Goal: Task Accomplishment & Management: Complete application form

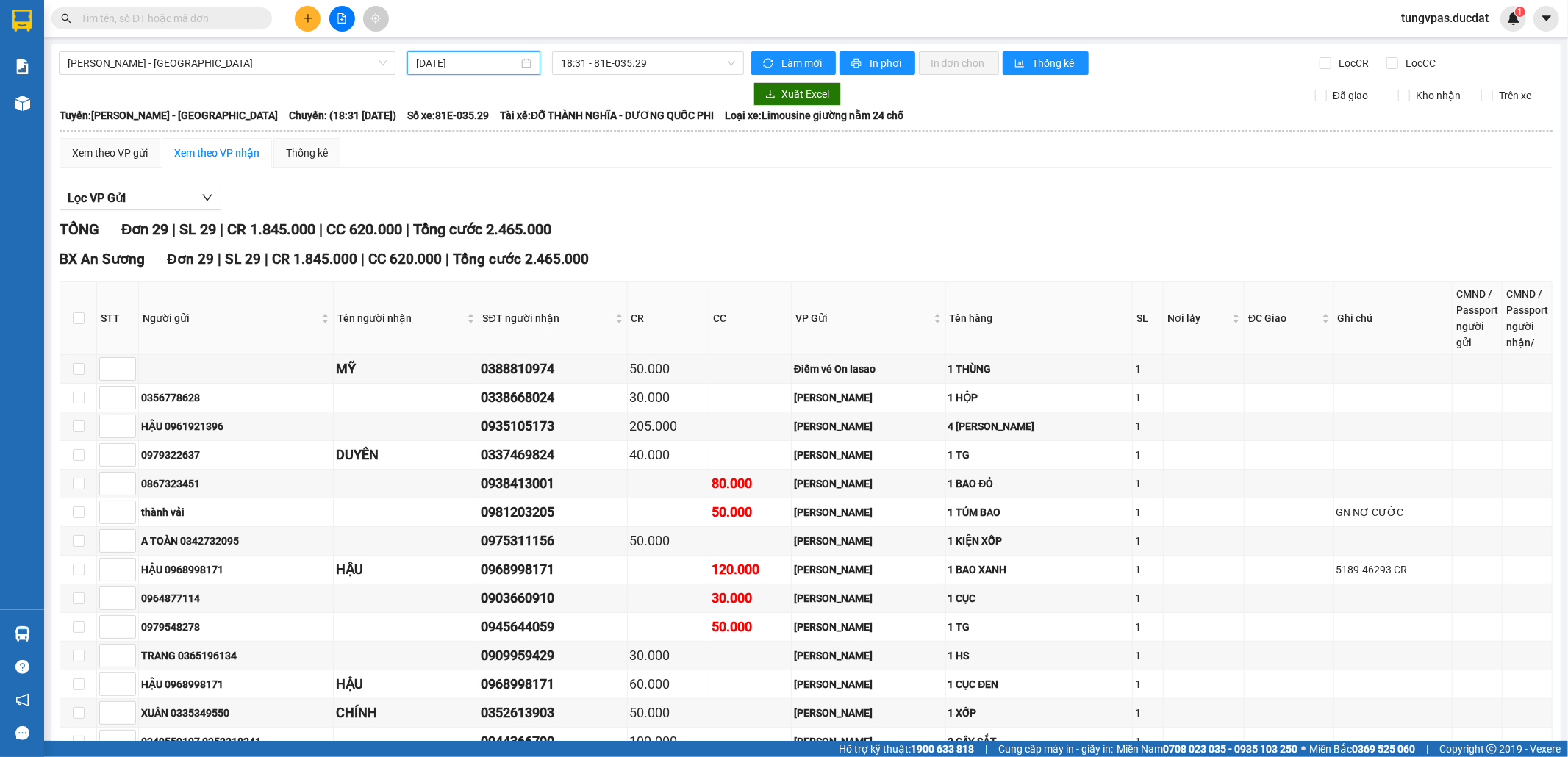
scroll to position [54, 0]
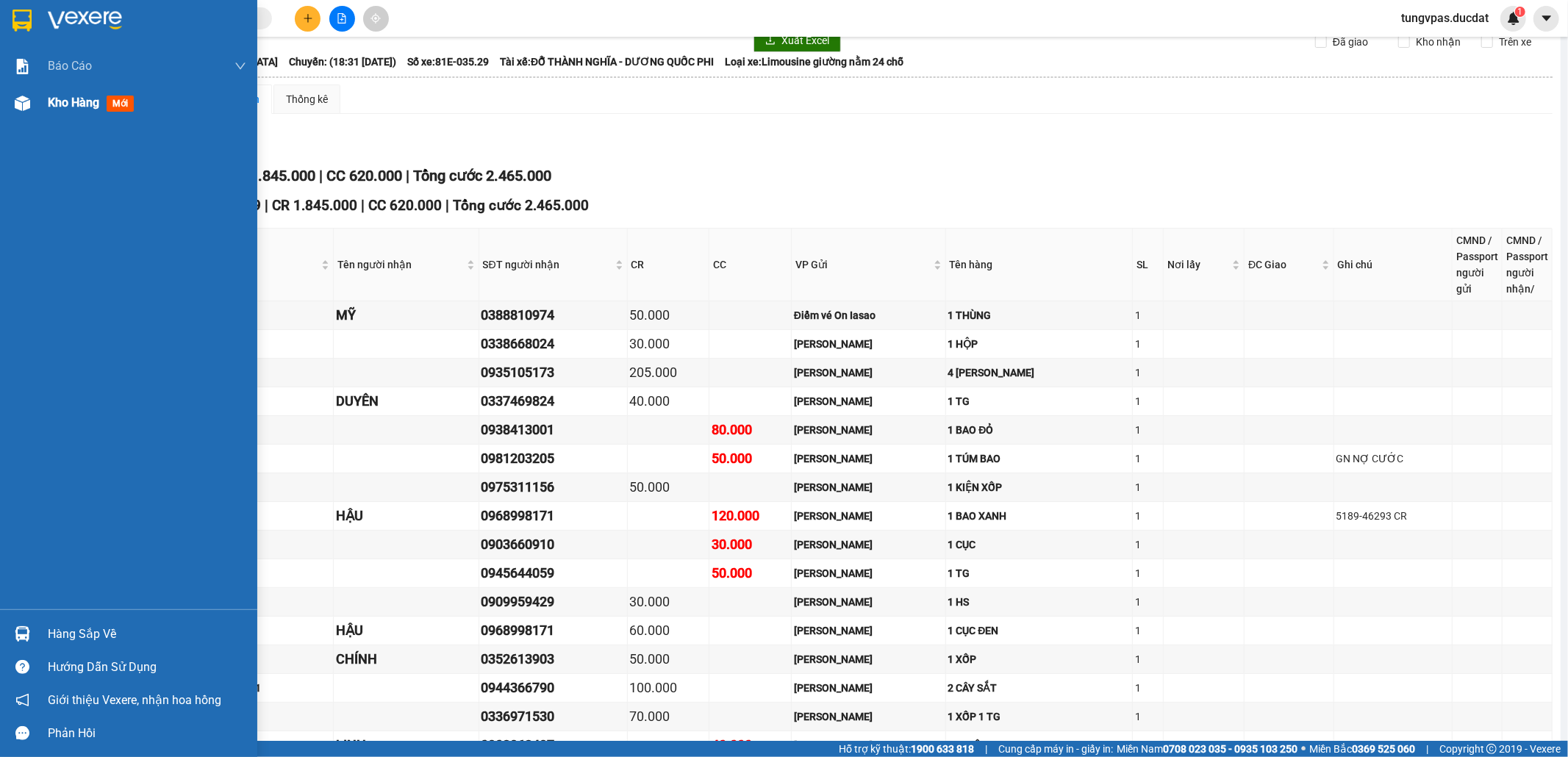
click at [22, 97] on img at bounding box center [22, 103] width 16 height 16
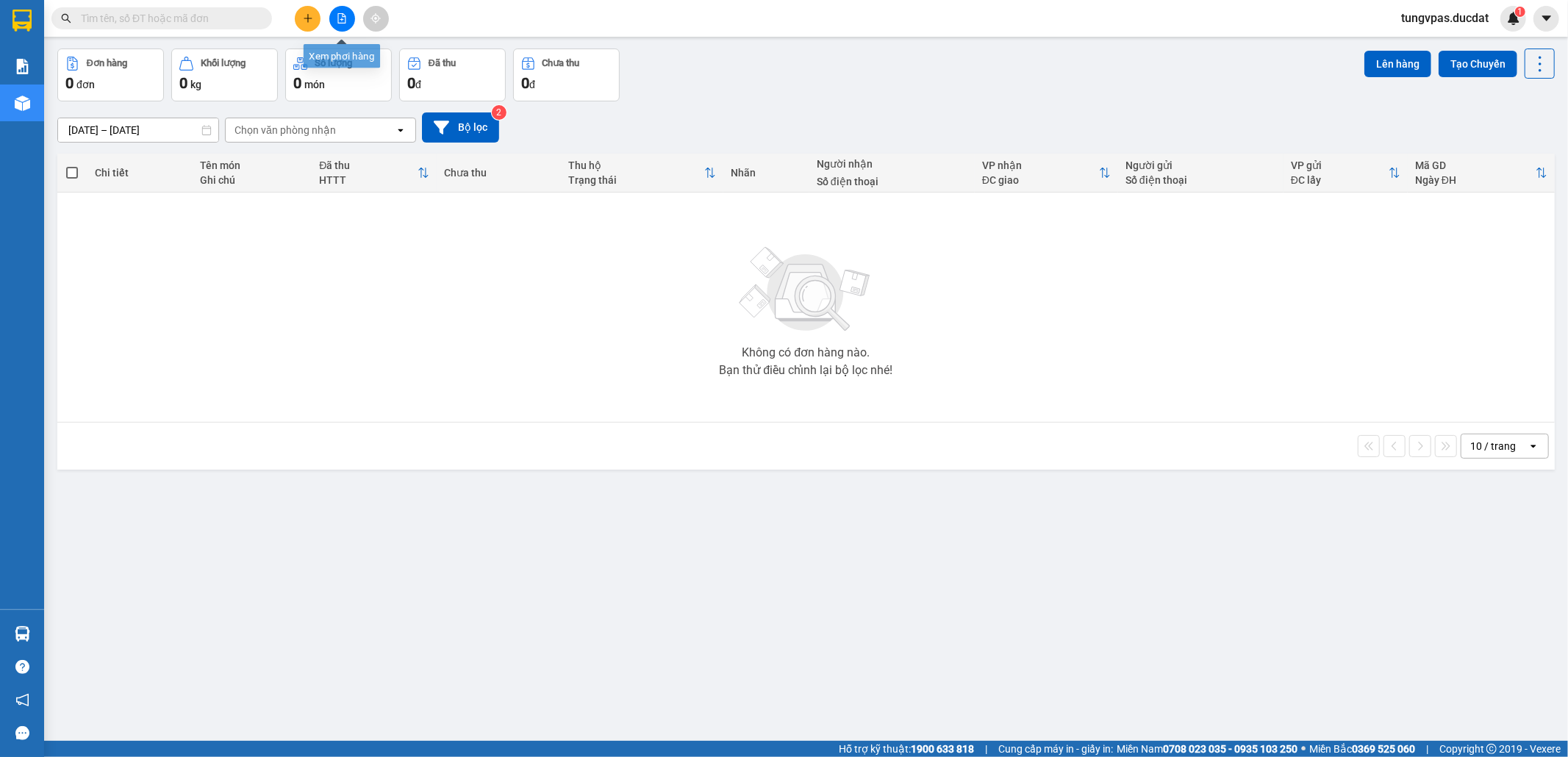
click at [339, 13] on icon "file-add" at bounding box center [342, 18] width 8 height 10
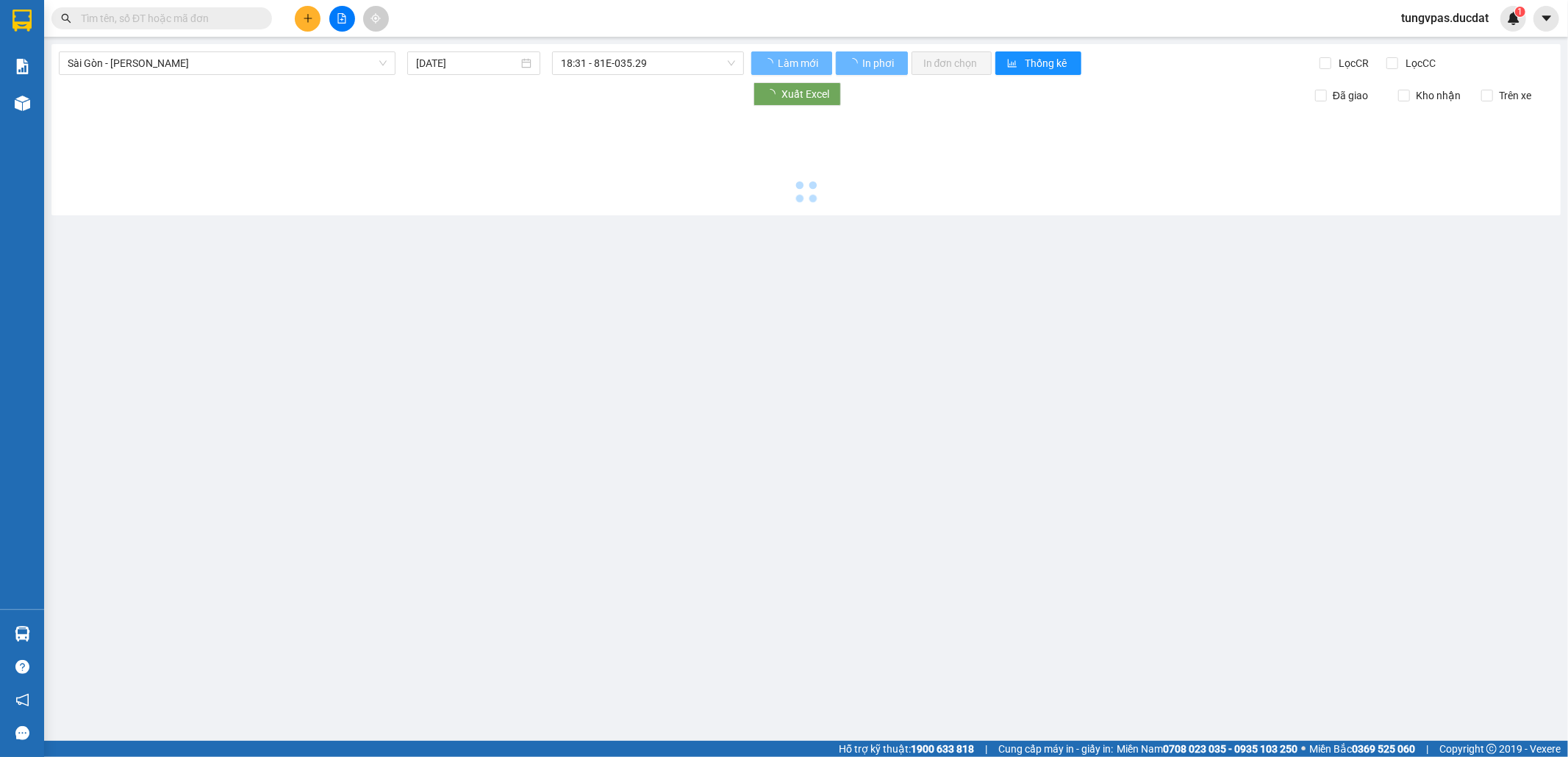
type input "[DATE]"
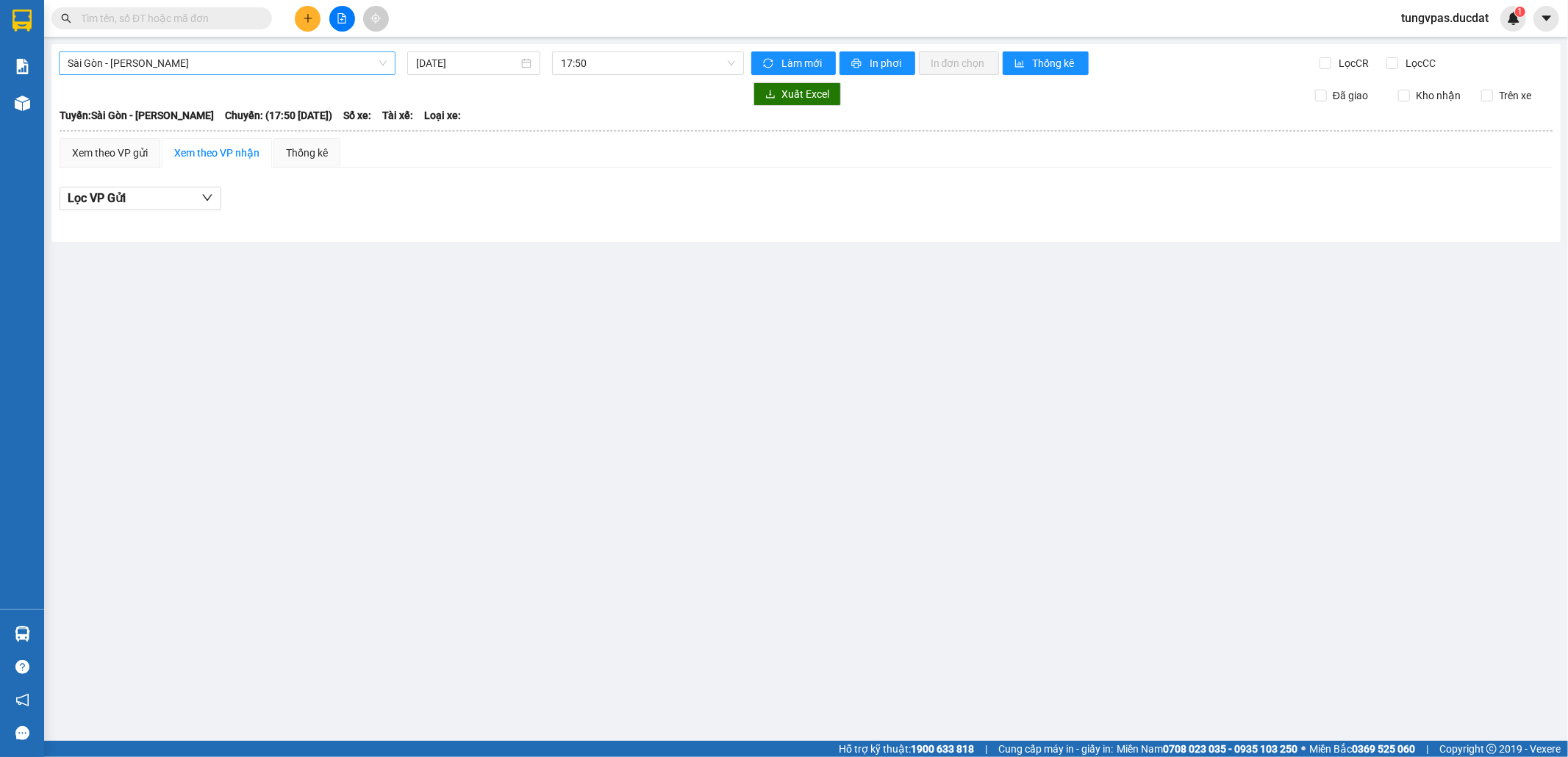
click at [285, 64] on span "Sài Gòn - [PERSON_NAME]" at bounding box center [226, 64] width 319 height 22
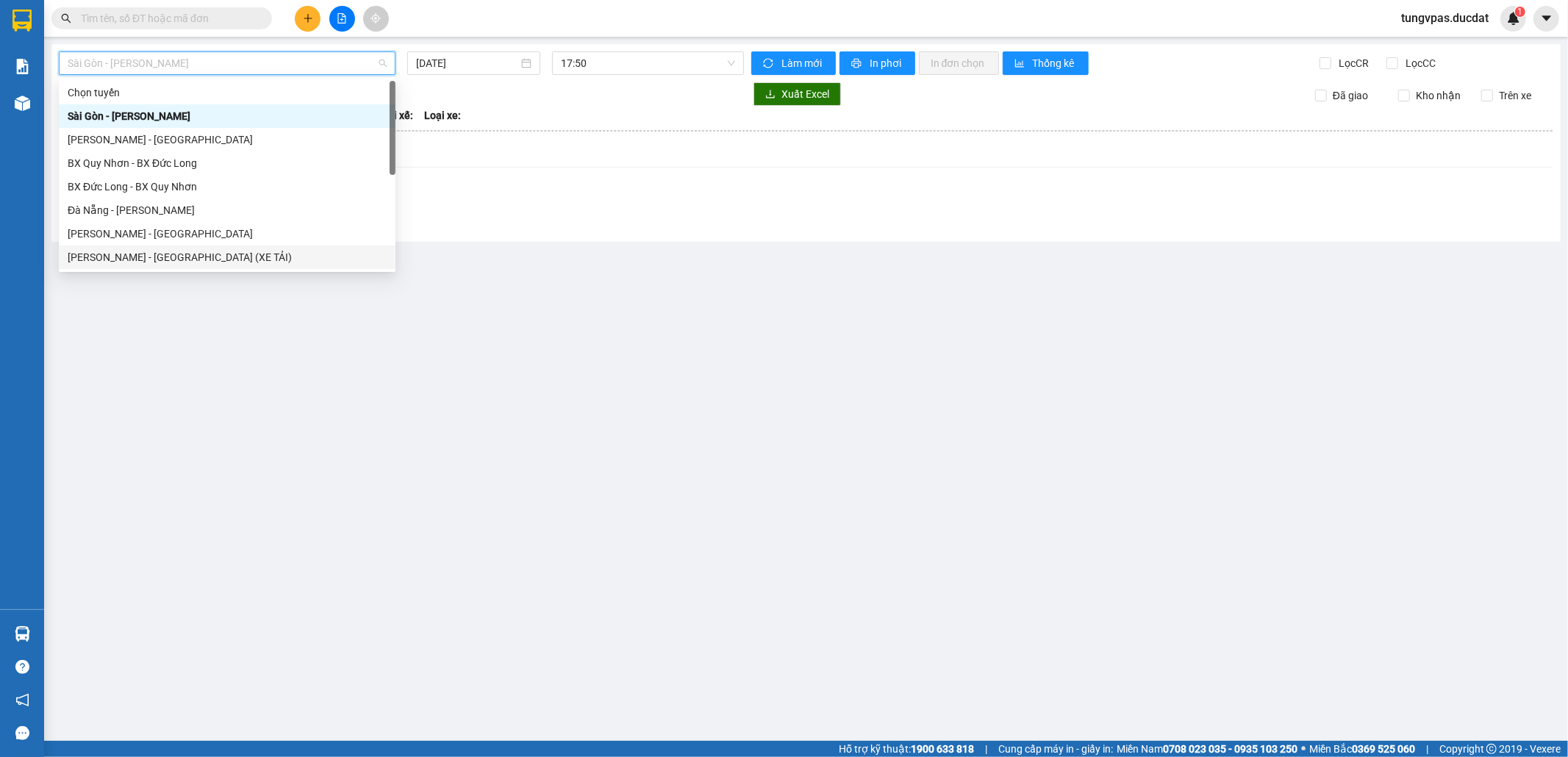
click at [172, 248] on div "[PERSON_NAME] - [GEOGRAPHIC_DATA] (XE TẢI)" at bounding box center [227, 257] width 336 height 24
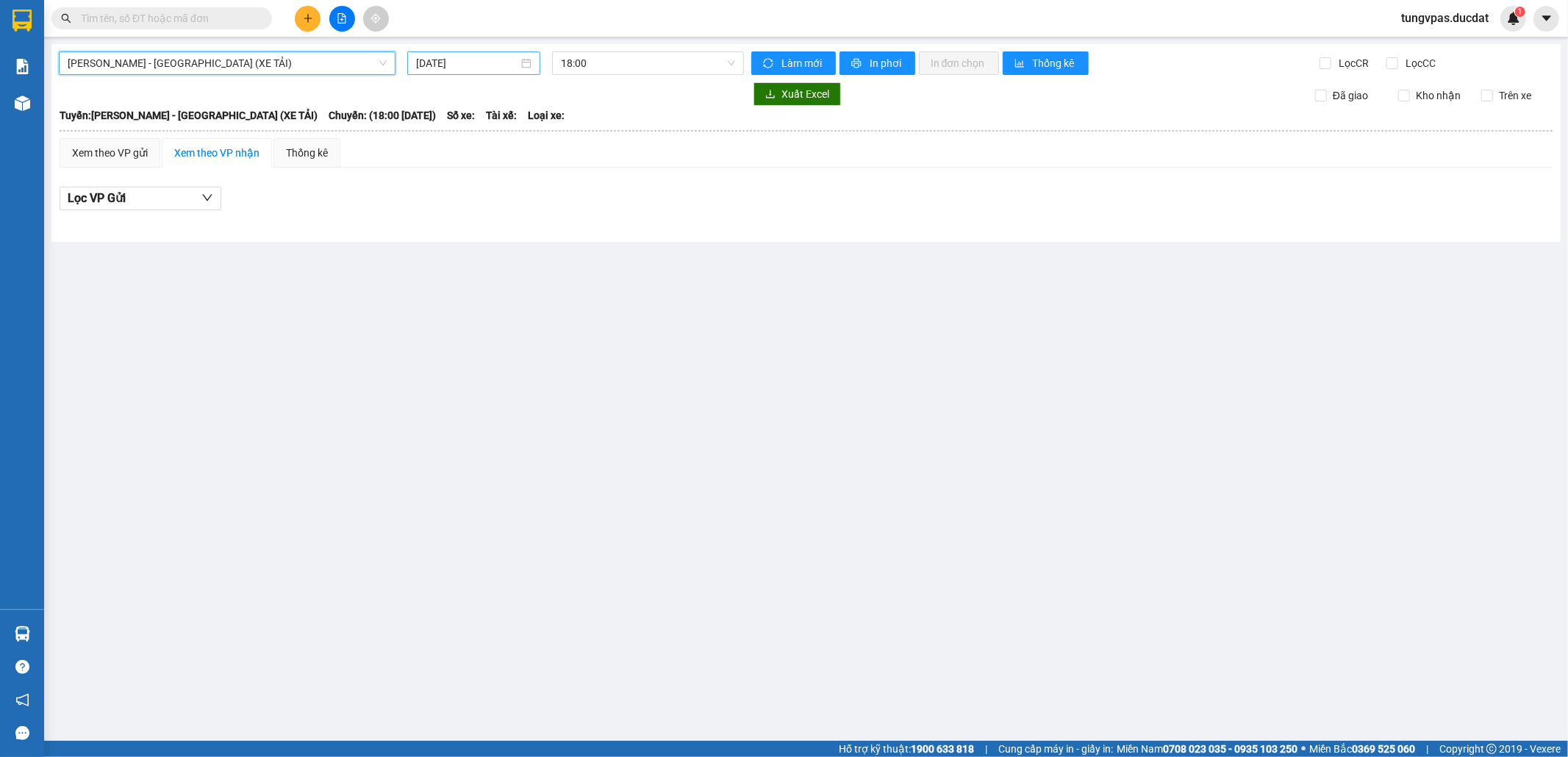
click at [501, 68] on input "[DATE]" at bounding box center [467, 64] width 102 height 16
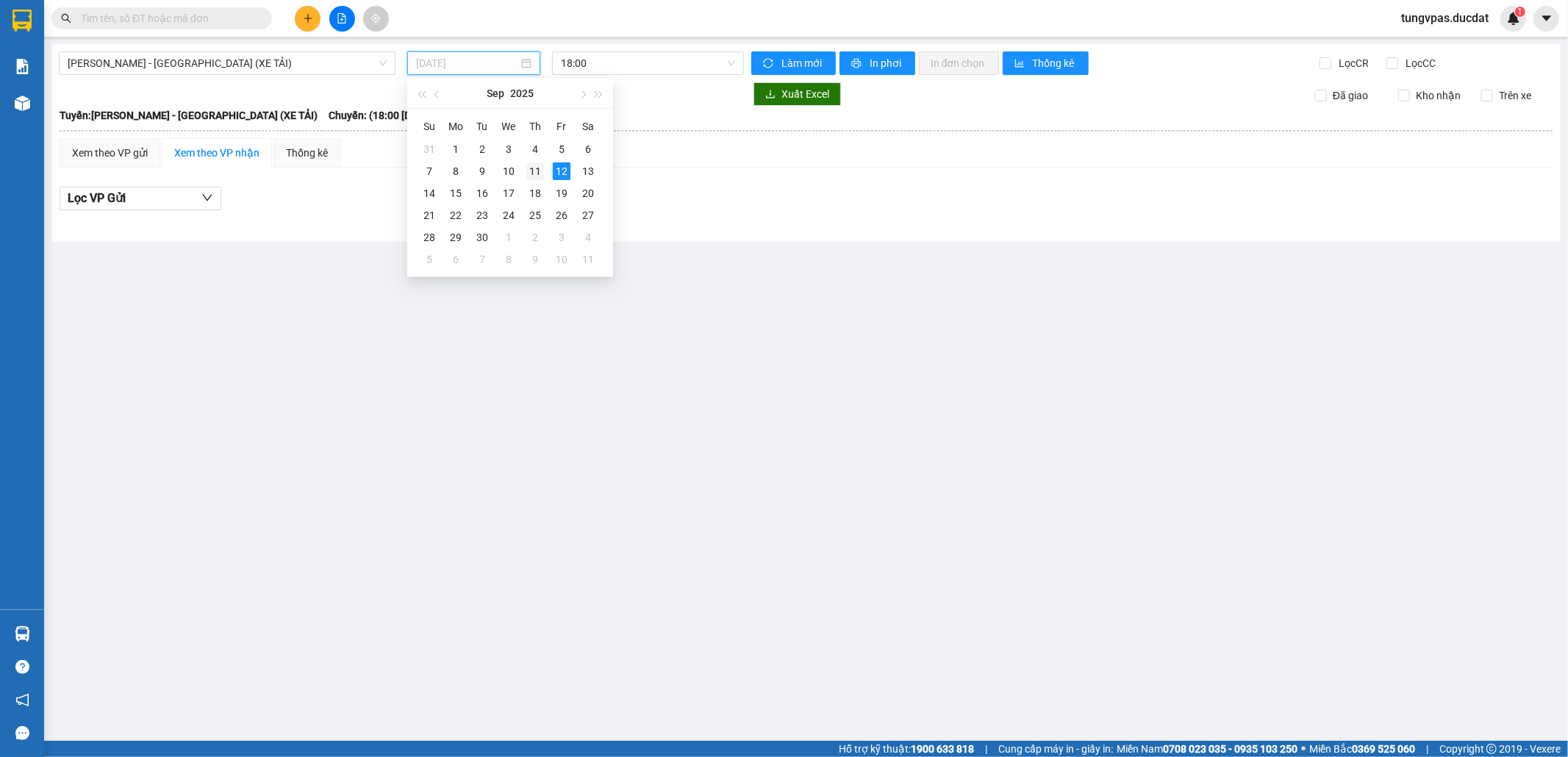
click at [539, 172] on div "11" at bounding box center [535, 172] width 18 height 18
type input "[DATE]"
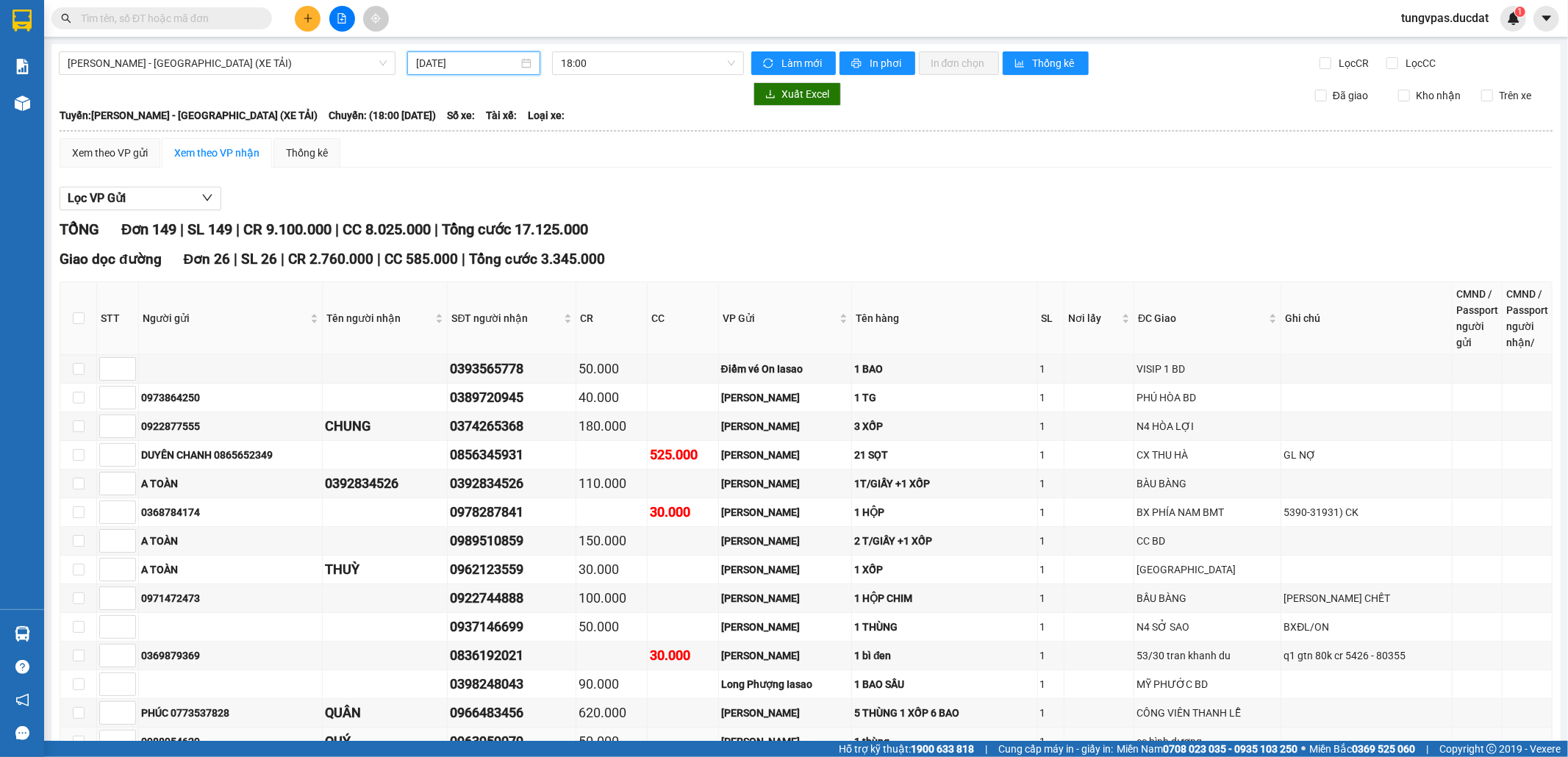
scroll to position [489, 0]
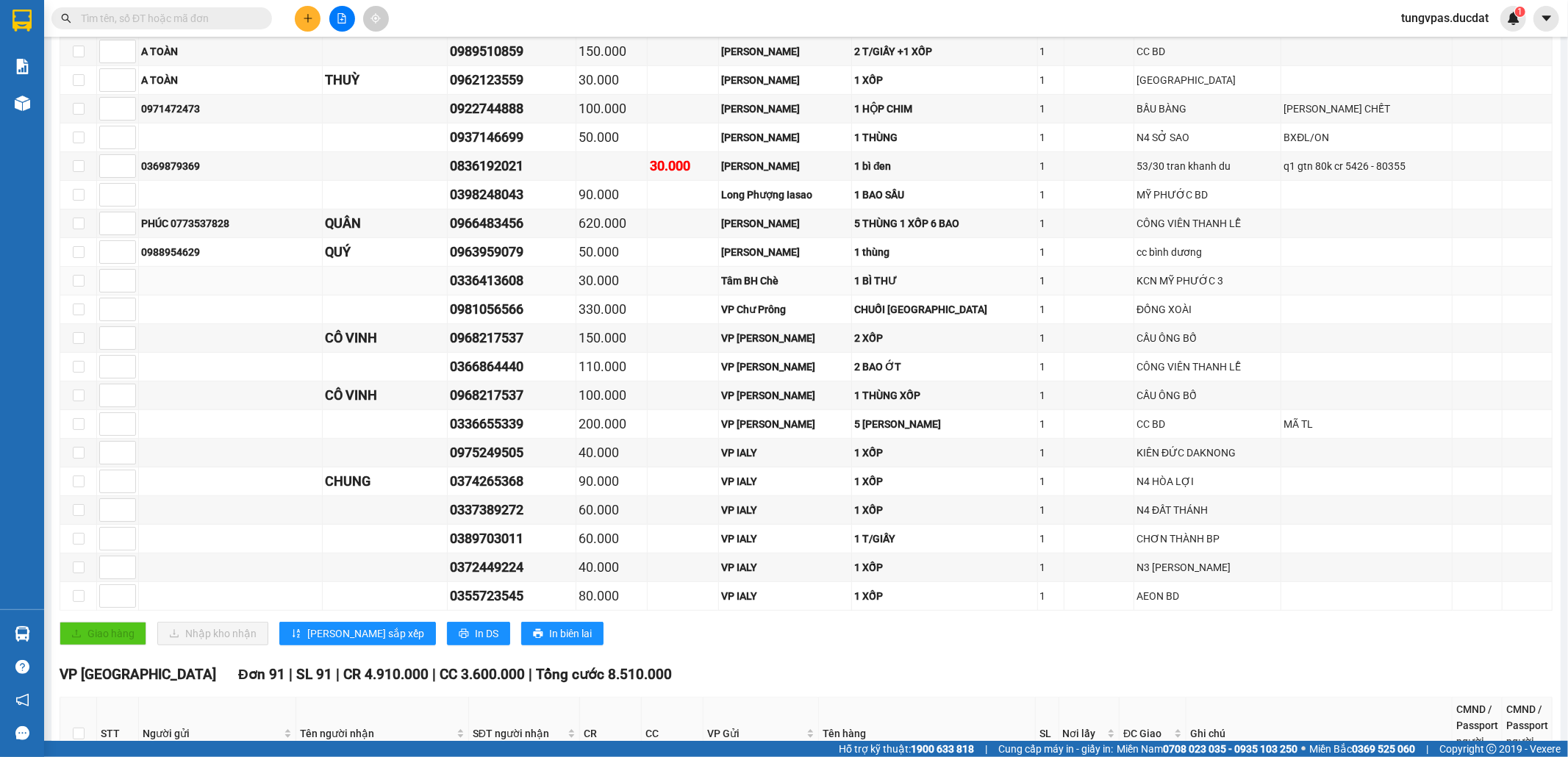
click at [1155, 289] on div "KCN MỸ PHƯỚC 3" at bounding box center [1207, 281] width 142 height 16
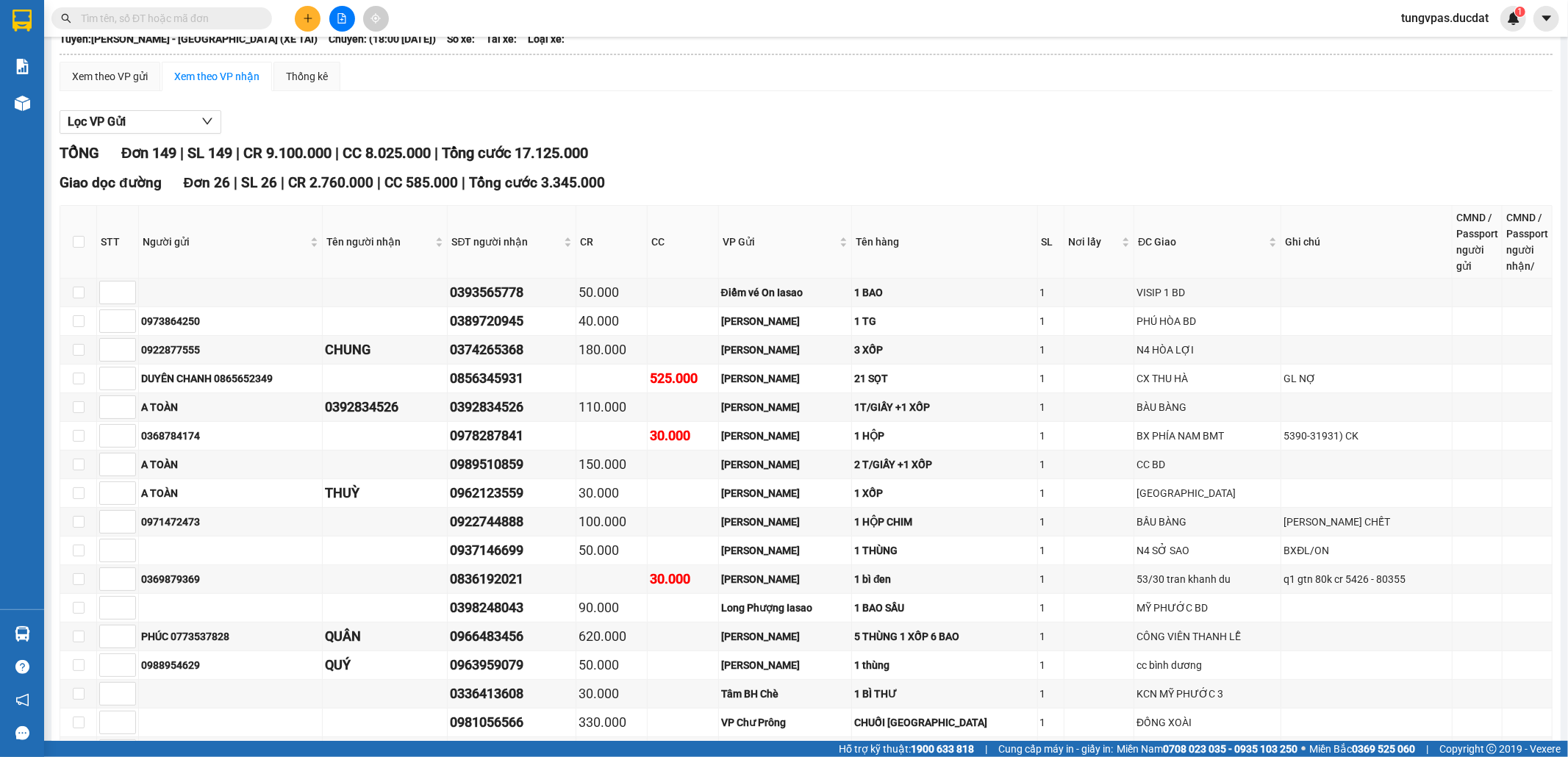
scroll to position [0, 0]
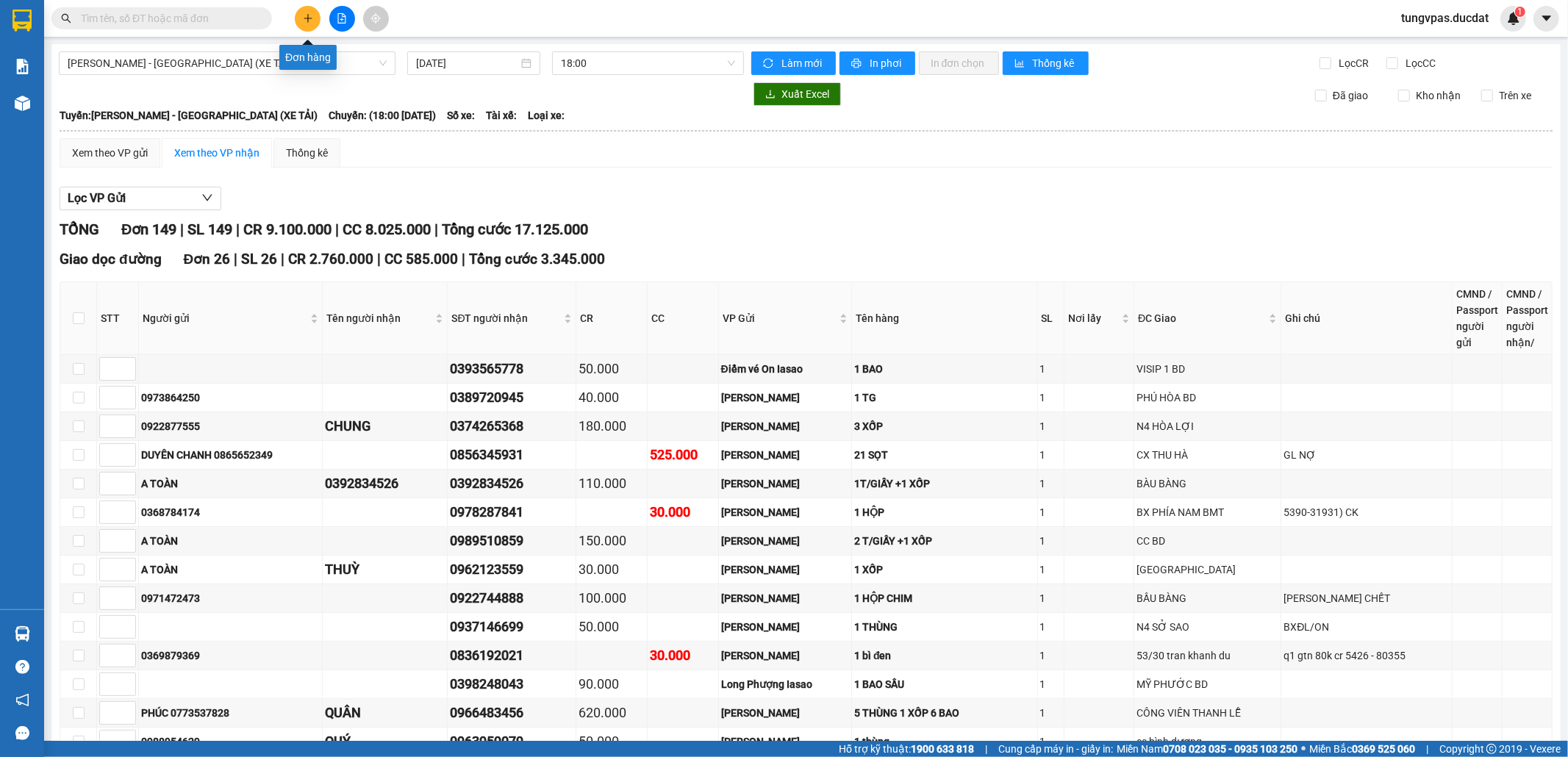
click at [309, 18] on icon "plus" at bounding box center [308, 18] width 10 height 10
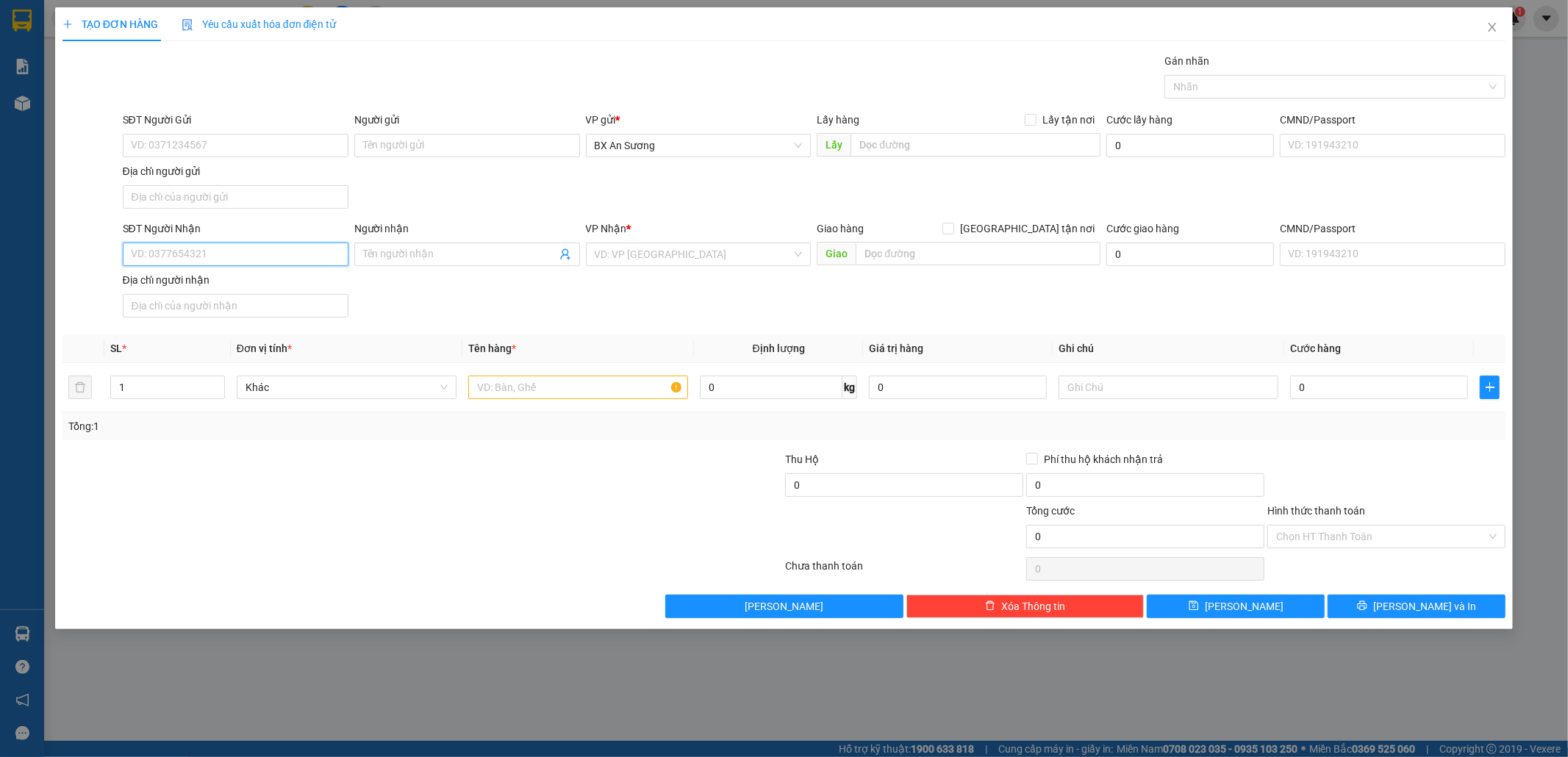
click at [312, 260] on input "SĐT Người Nhận" at bounding box center [235, 254] width 225 height 24
type input "0963844679"
click at [281, 283] on div "0963844679 - THIÊN TRANG" at bounding box center [235, 286] width 208 height 16
type input "THIÊN TRANG"
type input "0963844679"
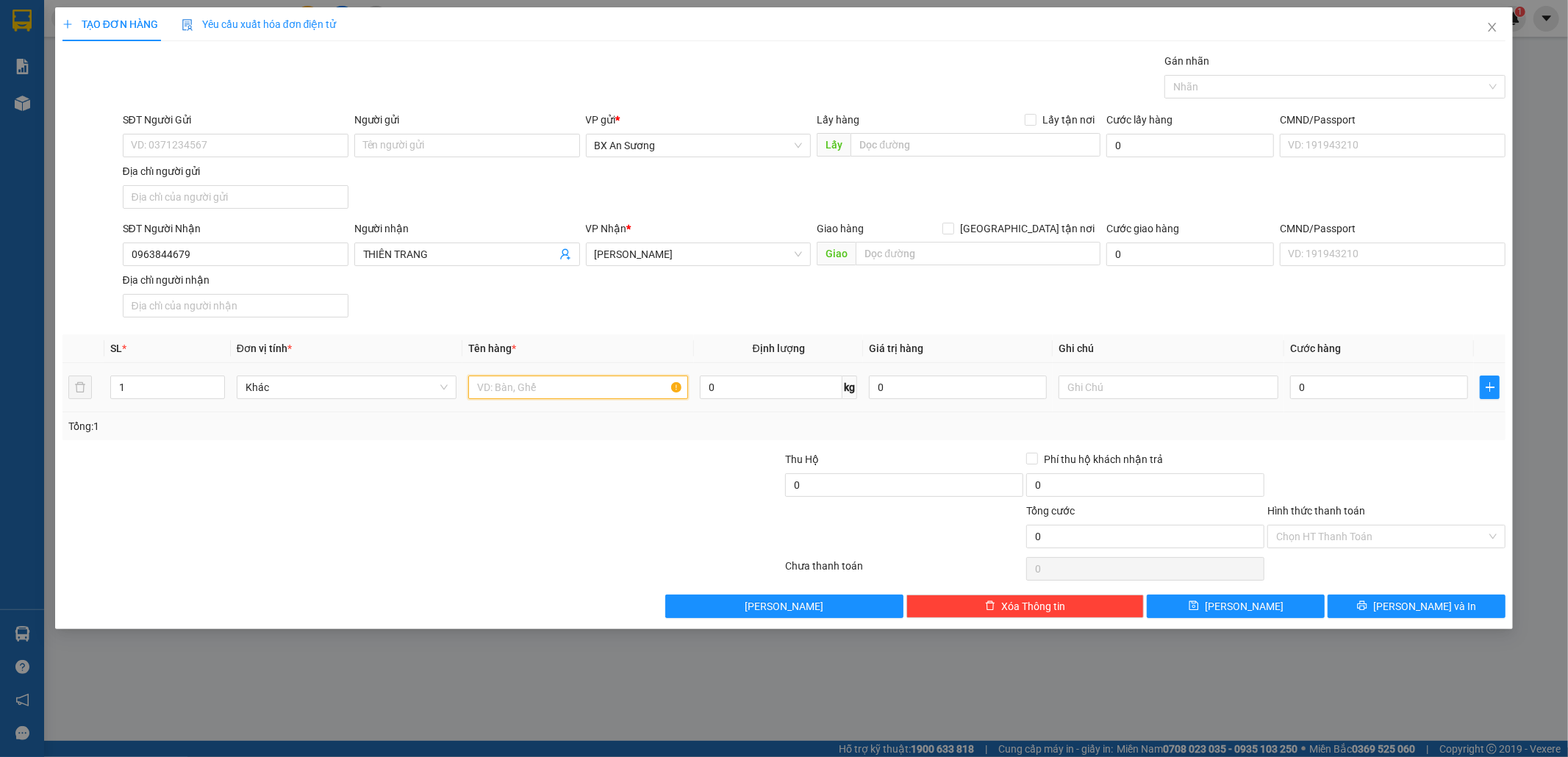
click at [533, 396] on input "text" at bounding box center [577, 387] width 220 height 24
type input "3 THÙNG GIẤY KEO VÀNG"
type input "1"
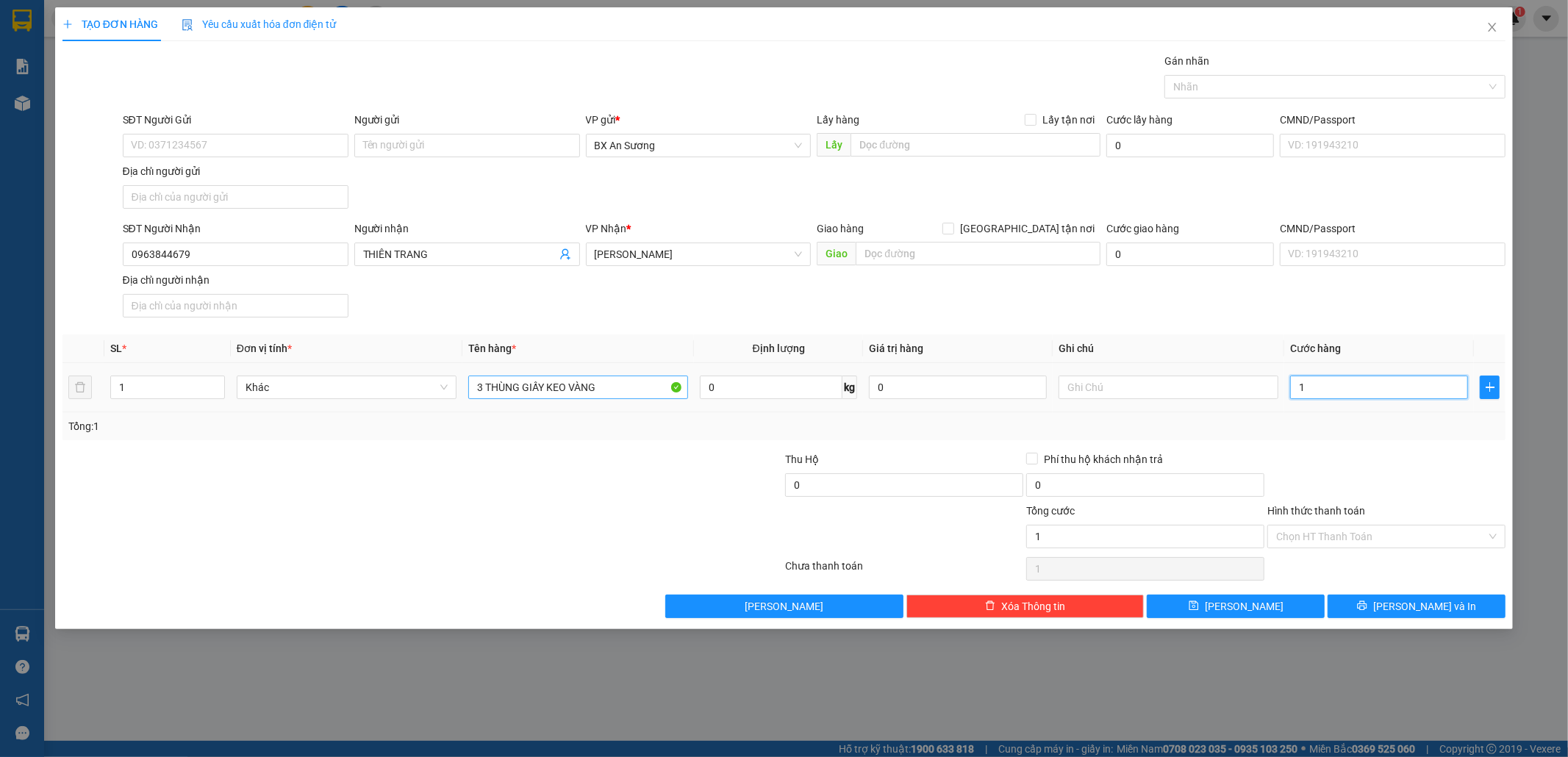
type input "15"
type input "150"
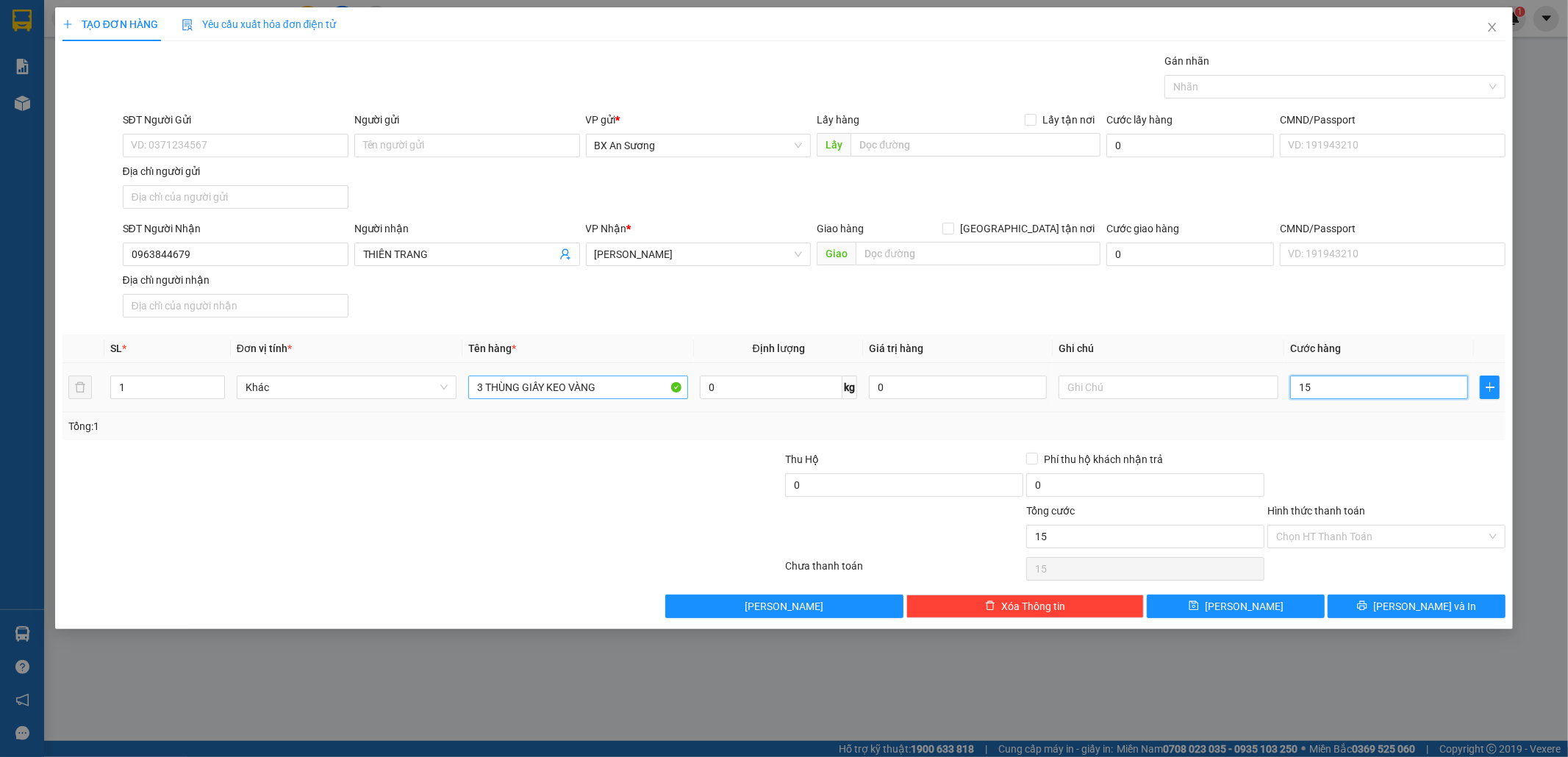
type input "150"
type input "150.000"
click at [1343, 544] on input "Hình thức thanh toán" at bounding box center [1381, 537] width 210 height 22
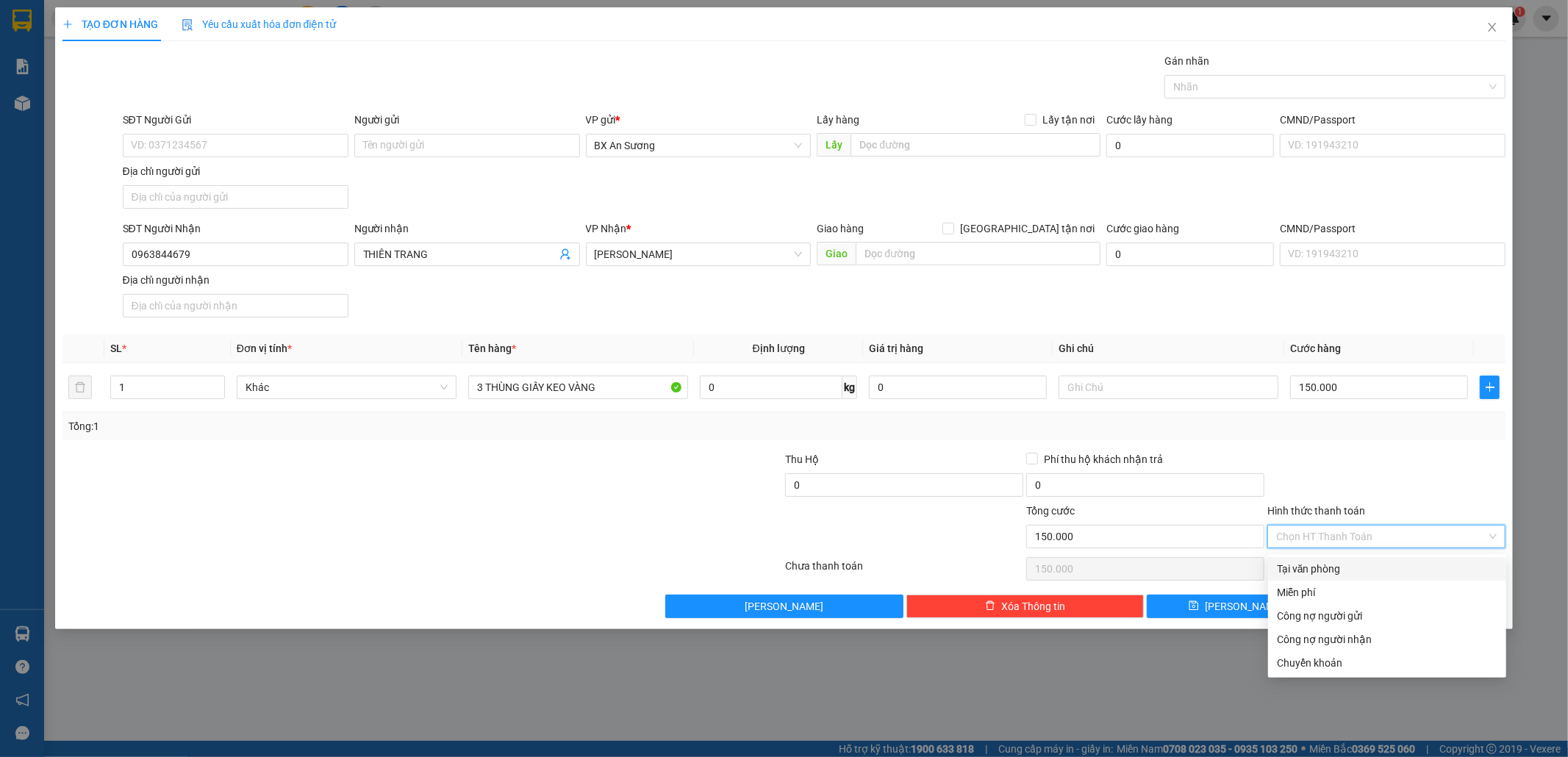
click at [1326, 570] on div "Tại văn phòng" at bounding box center [1387, 569] width 220 height 16
type input "0"
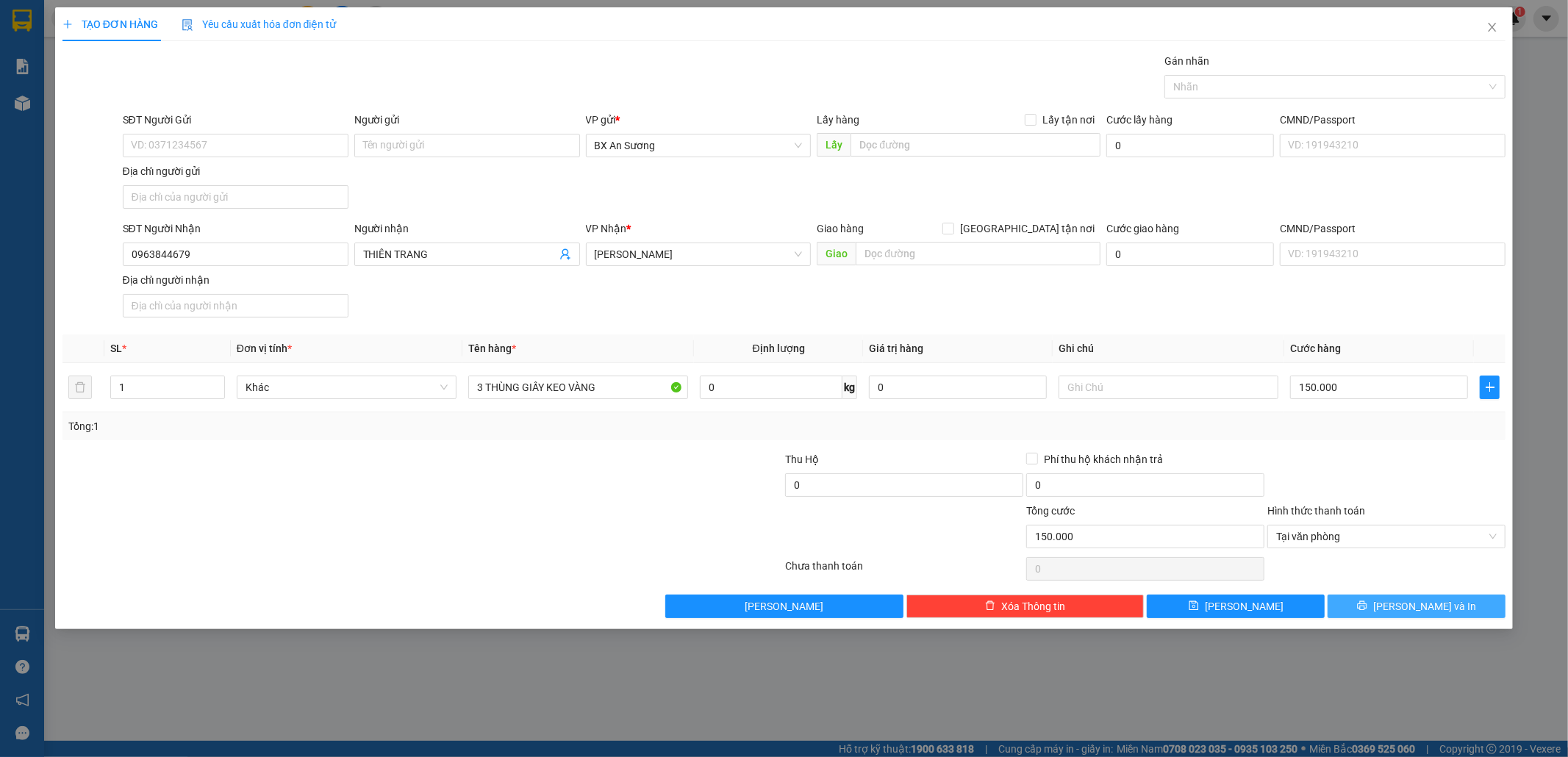
drag, startPoint x: 1449, startPoint y: 617, endPoint x: 1447, endPoint y: 610, distance: 7.3
click at [1449, 613] on button "[PERSON_NAME] và In" at bounding box center [1416, 606] width 178 height 24
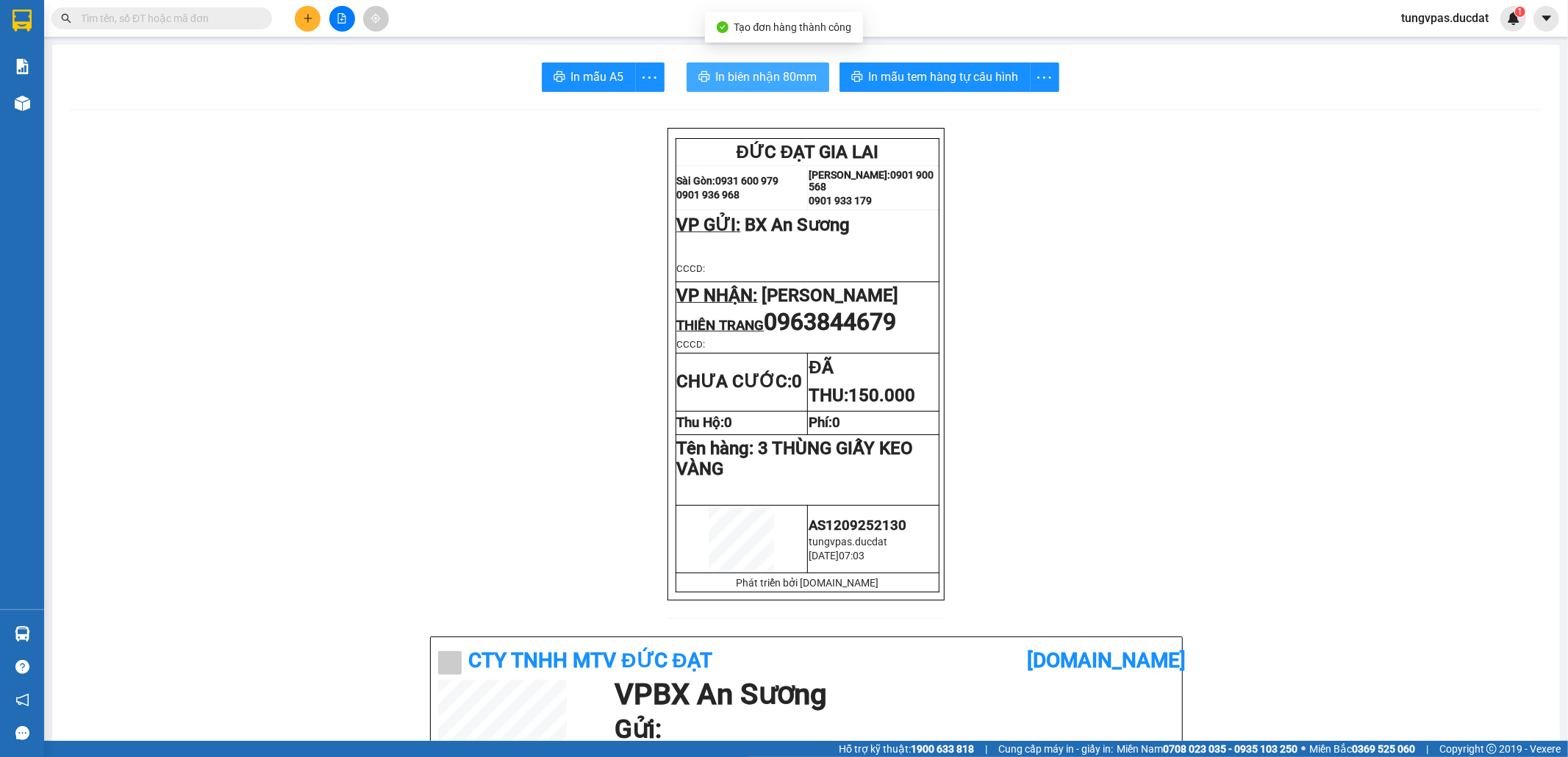
click at [763, 79] on span "In biên nhận 80mm" at bounding box center [766, 76] width 101 height 18
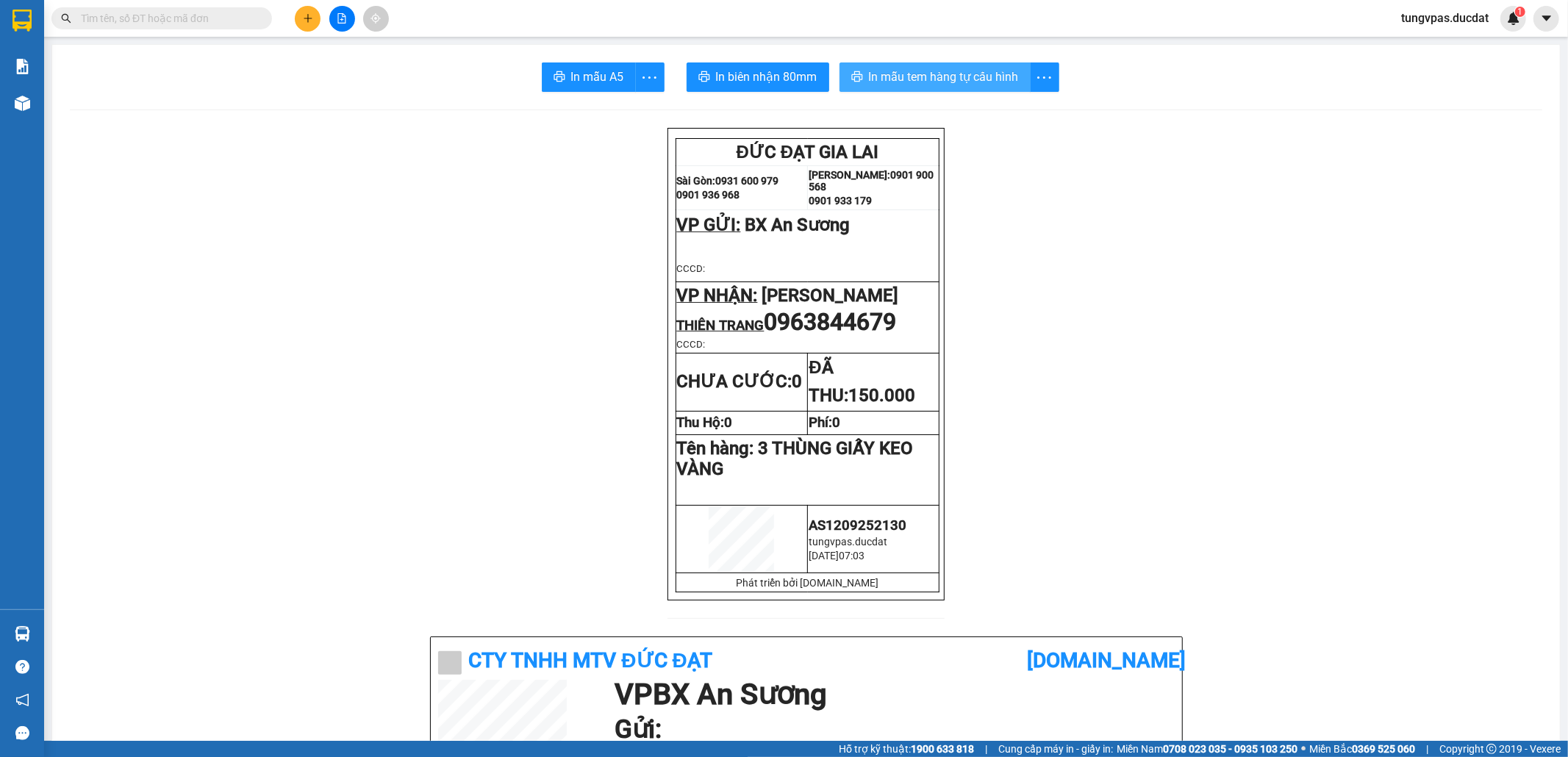
click at [900, 74] on span "In mẫu tem hàng tự cấu hình" at bounding box center [943, 76] width 150 height 18
click at [304, 22] on icon "plus" at bounding box center [308, 18] width 10 height 10
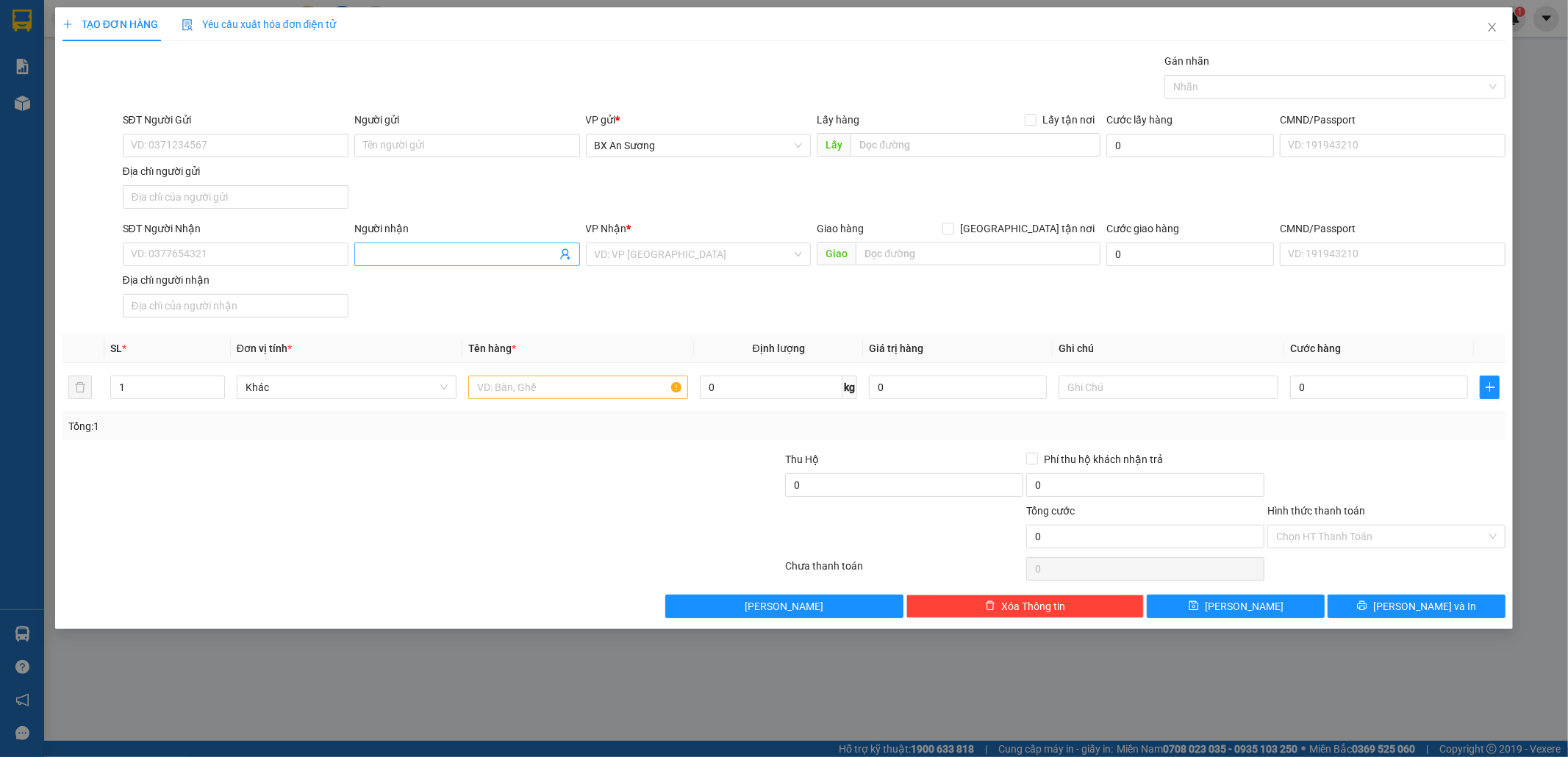
click at [422, 248] on input "Người nhận" at bounding box center [459, 254] width 193 height 16
type input "TU DEP"
type input "PDP"
click at [600, 283] on div "[PERSON_NAME]" at bounding box center [698, 285] width 208 height 16
click at [591, 391] on input "text" at bounding box center [577, 387] width 220 height 24
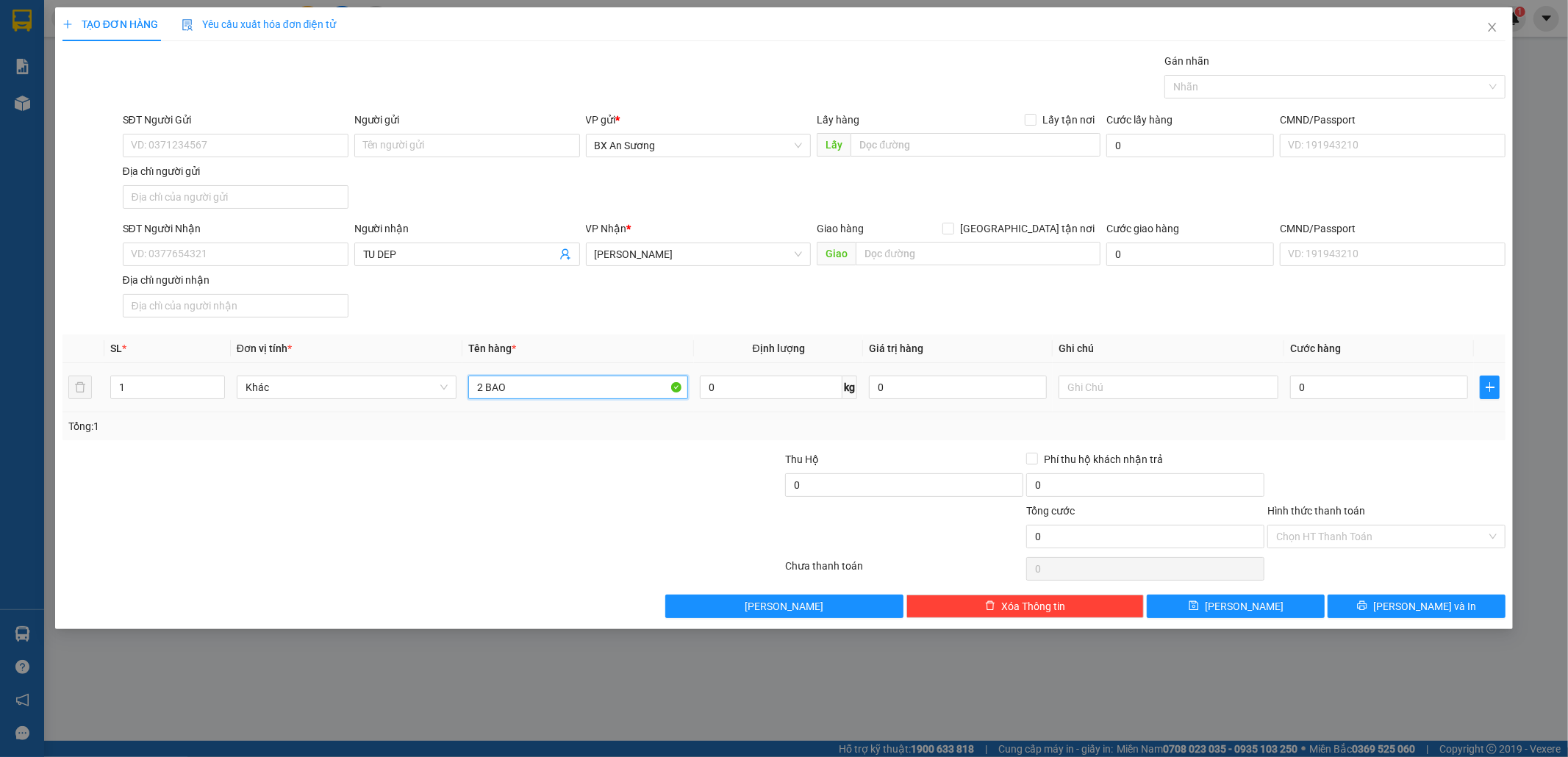
type input "2 BAO"
type input "1"
type input "17"
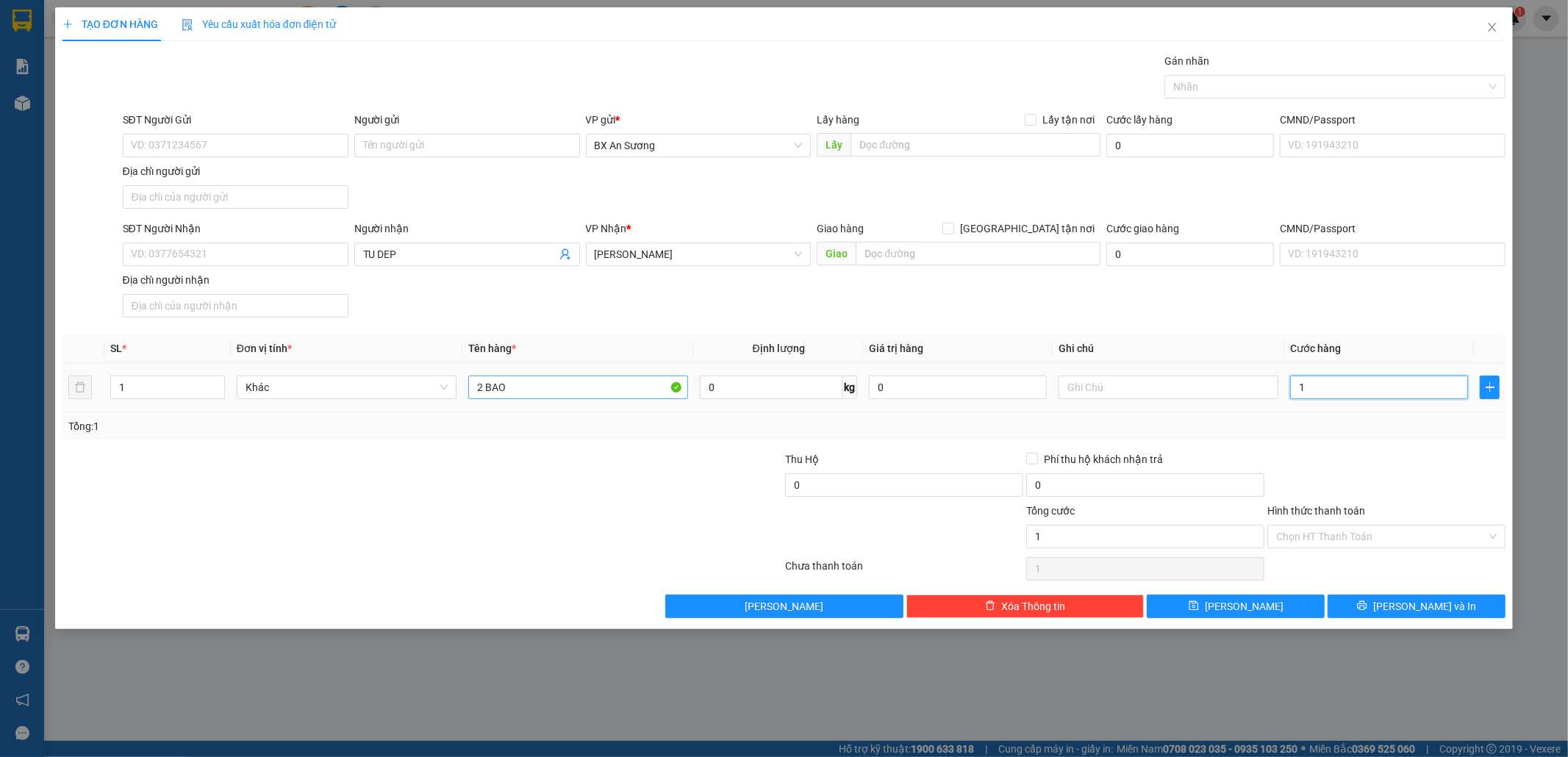
type input "17"
type input "170"
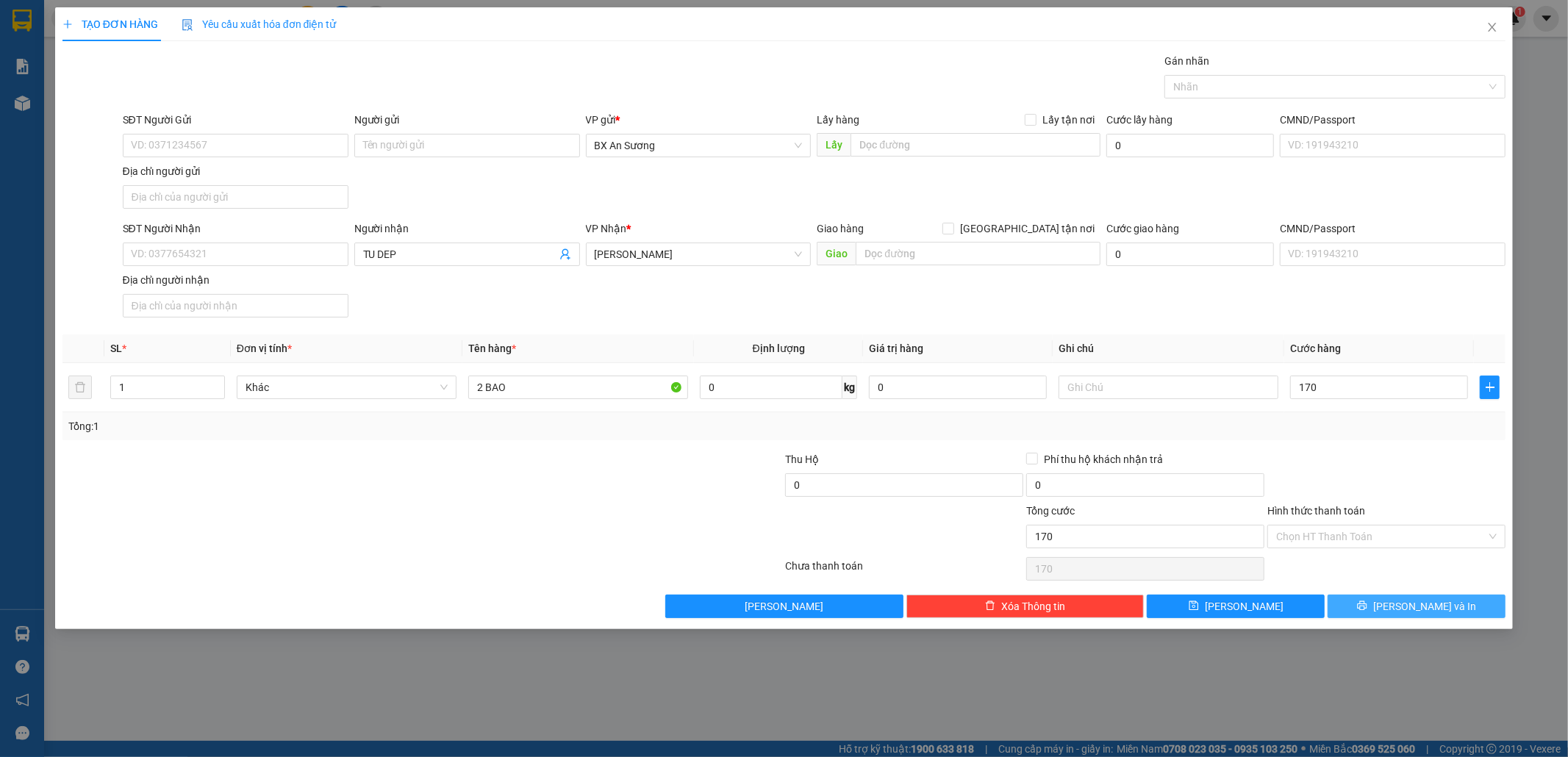
type input "170.000"
click at [1450, 600] on button "[PERSON_NAME] và In" at bounding box center [1416, 606] width 178 height 24
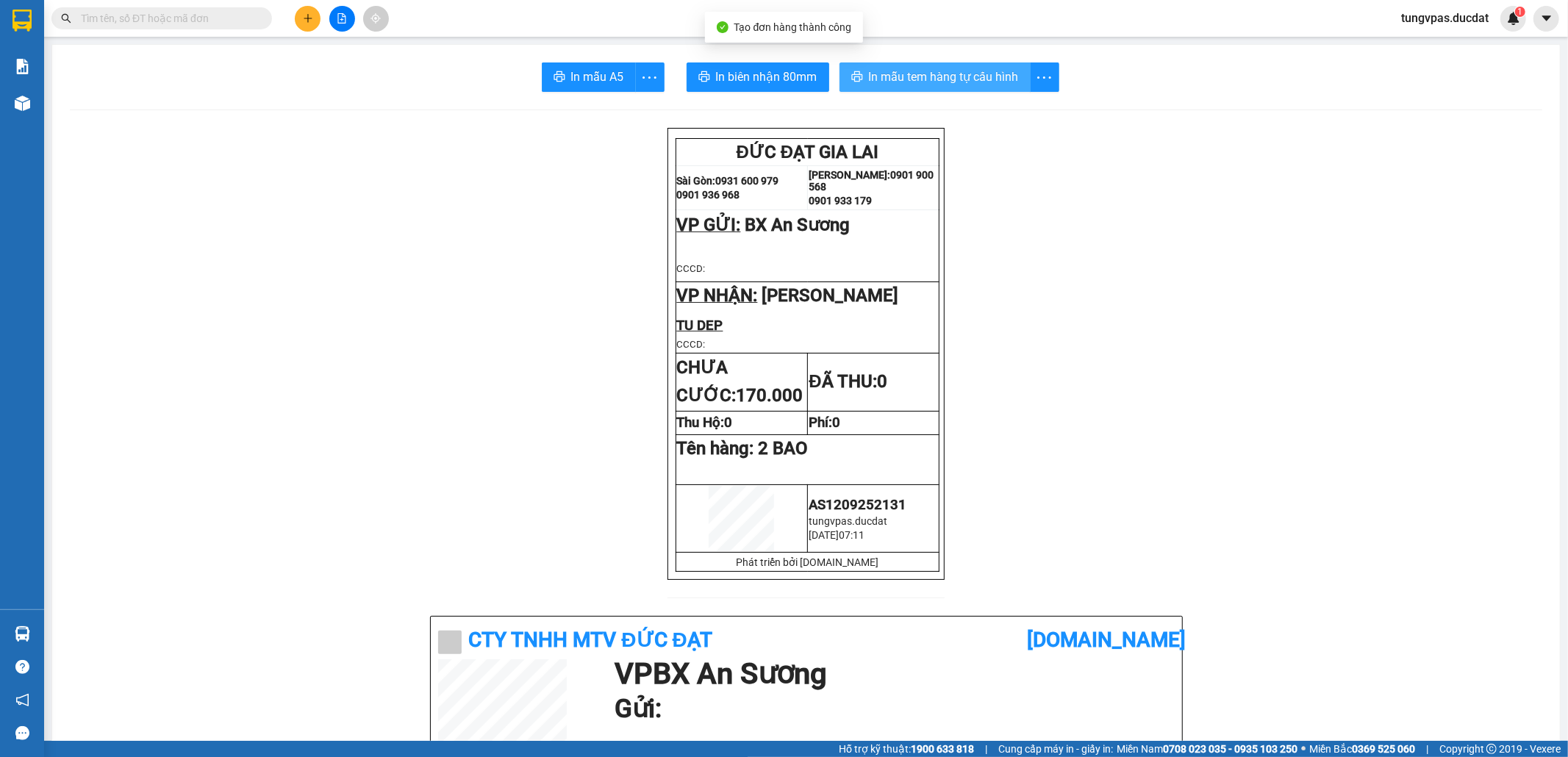
click at [940, 71] on span "In mẫu tem hàng tự cấu hình" at bounding box center [943, 76] width 150 height 18
click at [298, 16] on button at bounding box center [308, 18] width 26 height 26
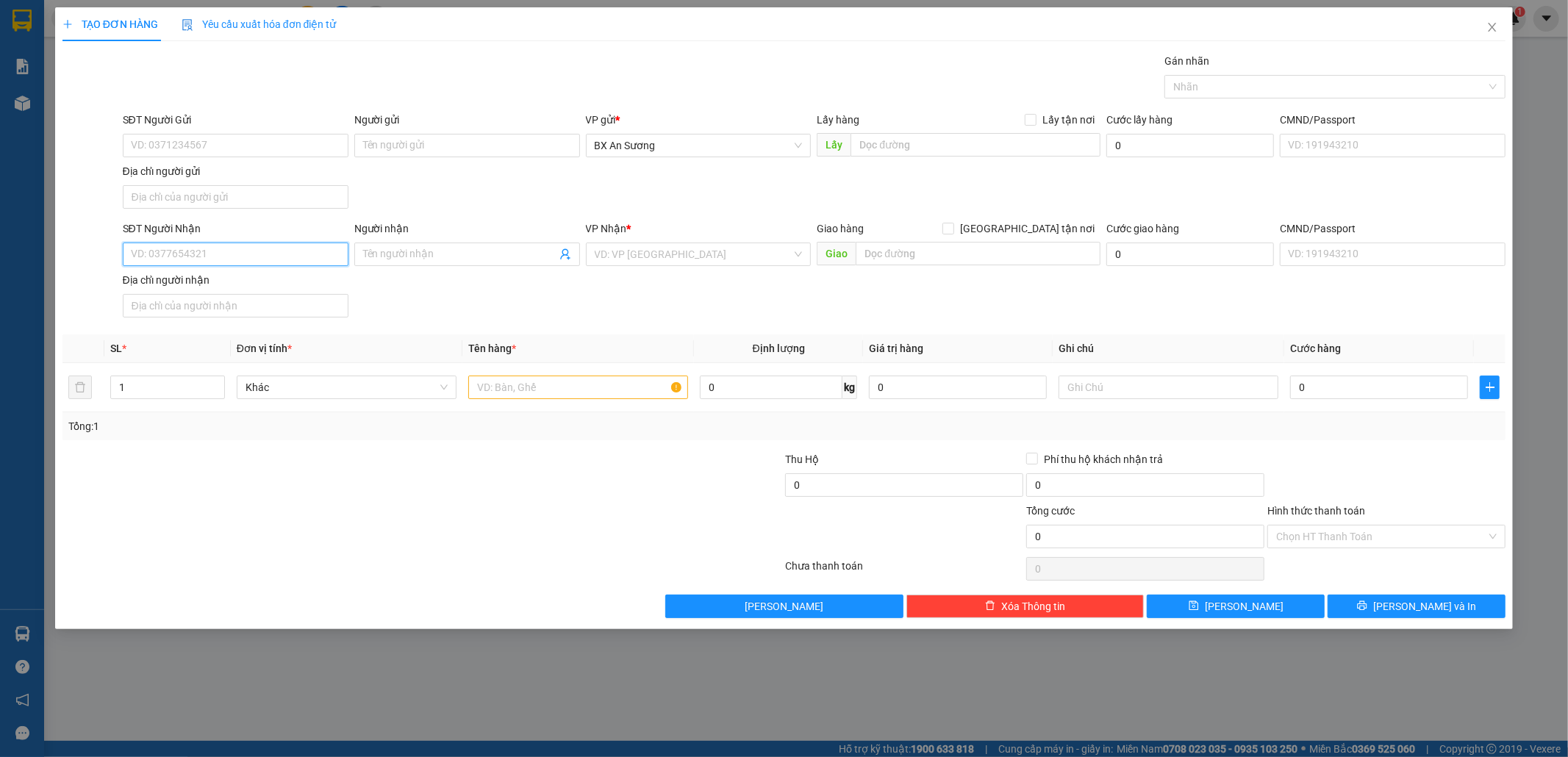
click at [247, 256] on input "SĐT Người Nhận" at bounding box center [235, 254] width 225 height 24
type input "0966787079"
click at [219, 280] on div "0966787079" at bounding box center [235, 286] width 208 height 16
type input "BÀU CẠN"
type input "0966787079"
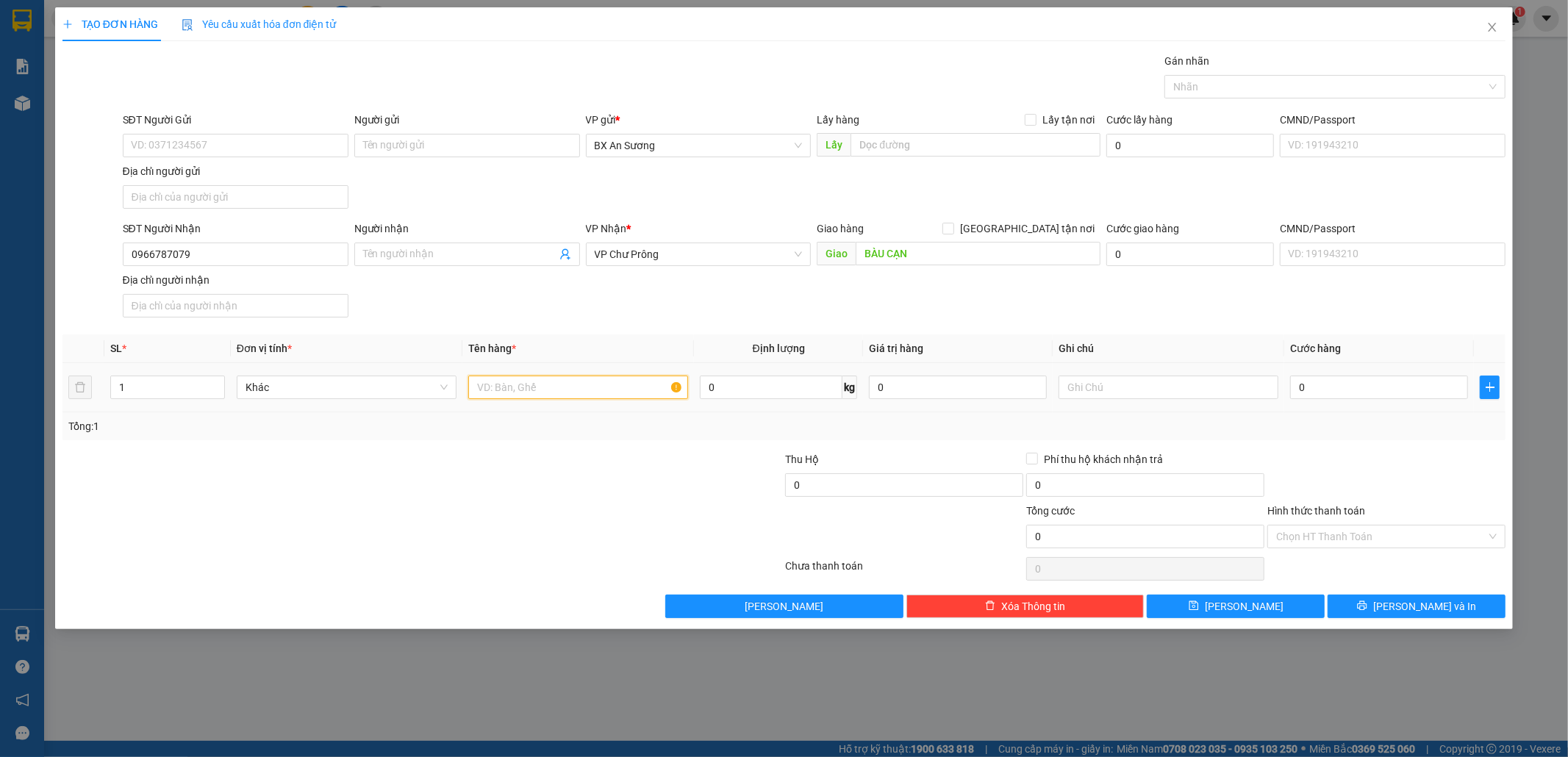
click at [509, 391] on input "text" at bounding box center [577, 387] width 220 height 24
type input "1 BAO XANH NHỎ"
type input "8"
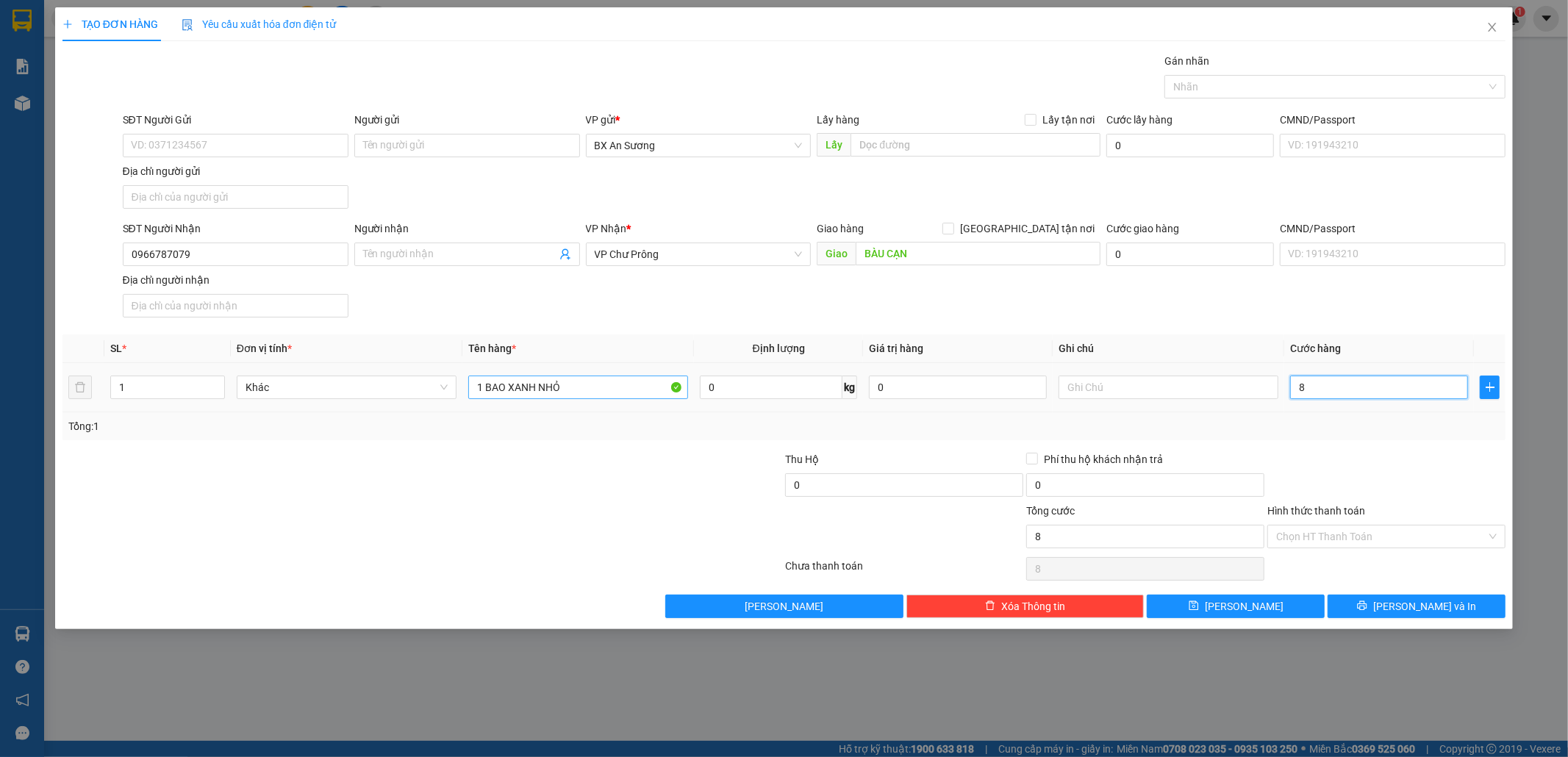
type input "80"
type input "80.000"
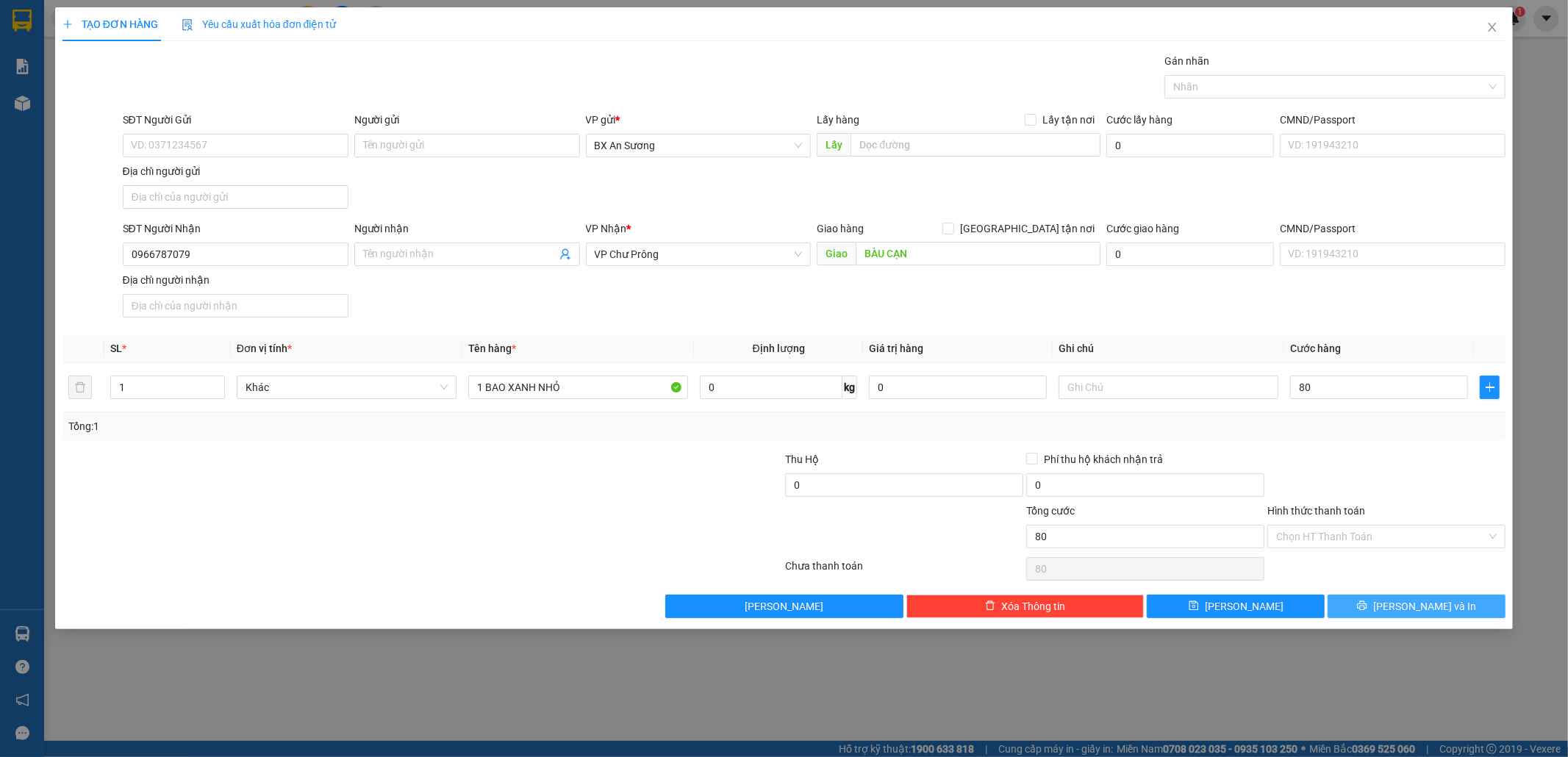
type input "80.000"
click at [1423, 600] on button "[PERSON_NAME] và In" at bounding box center [1416, 606] width 178 height 24
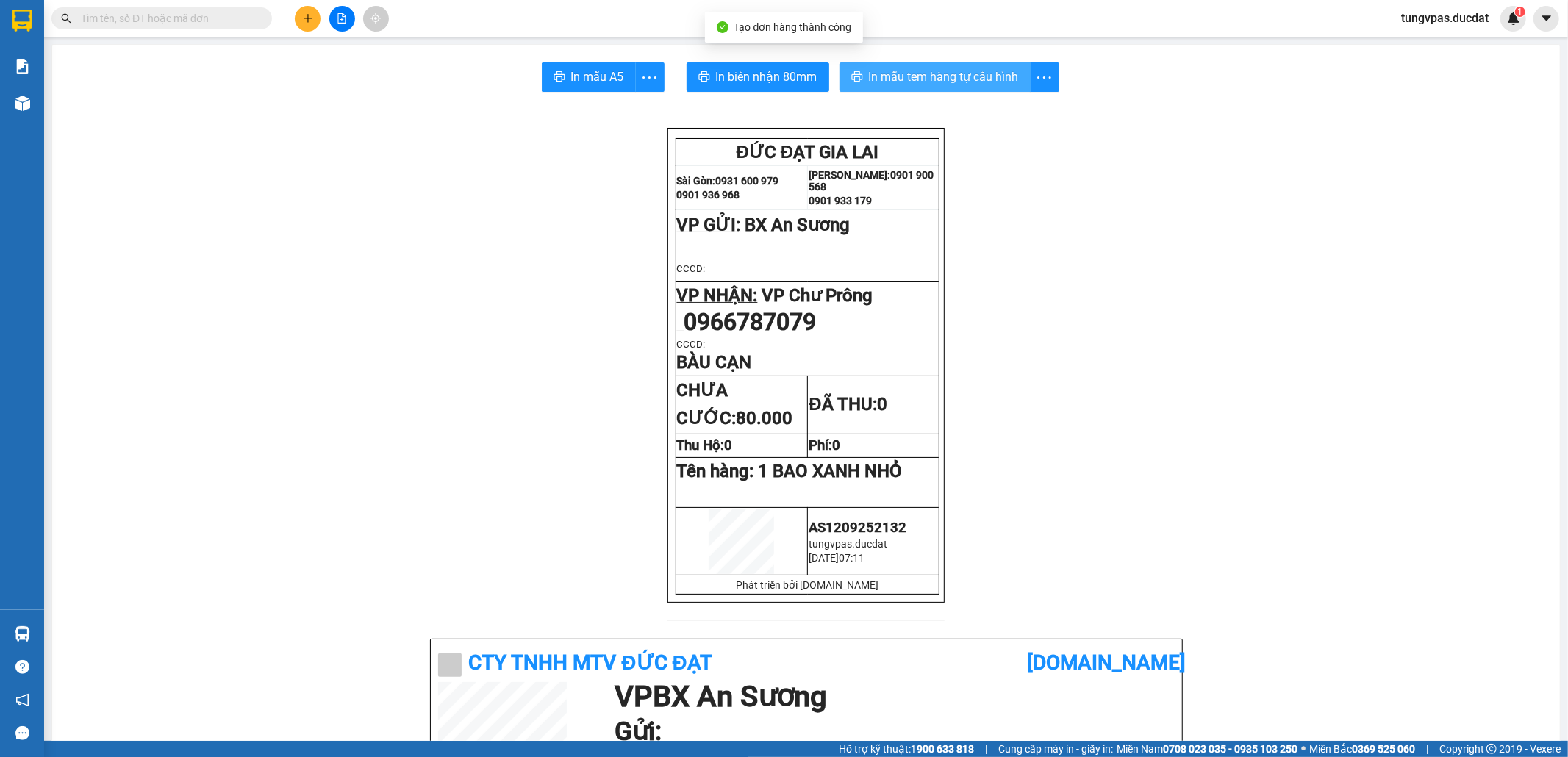
click at [869, 74] on span "In mẫu tem hàng tự cấu hình" at bounding box center [943, 76] width 150 height 18
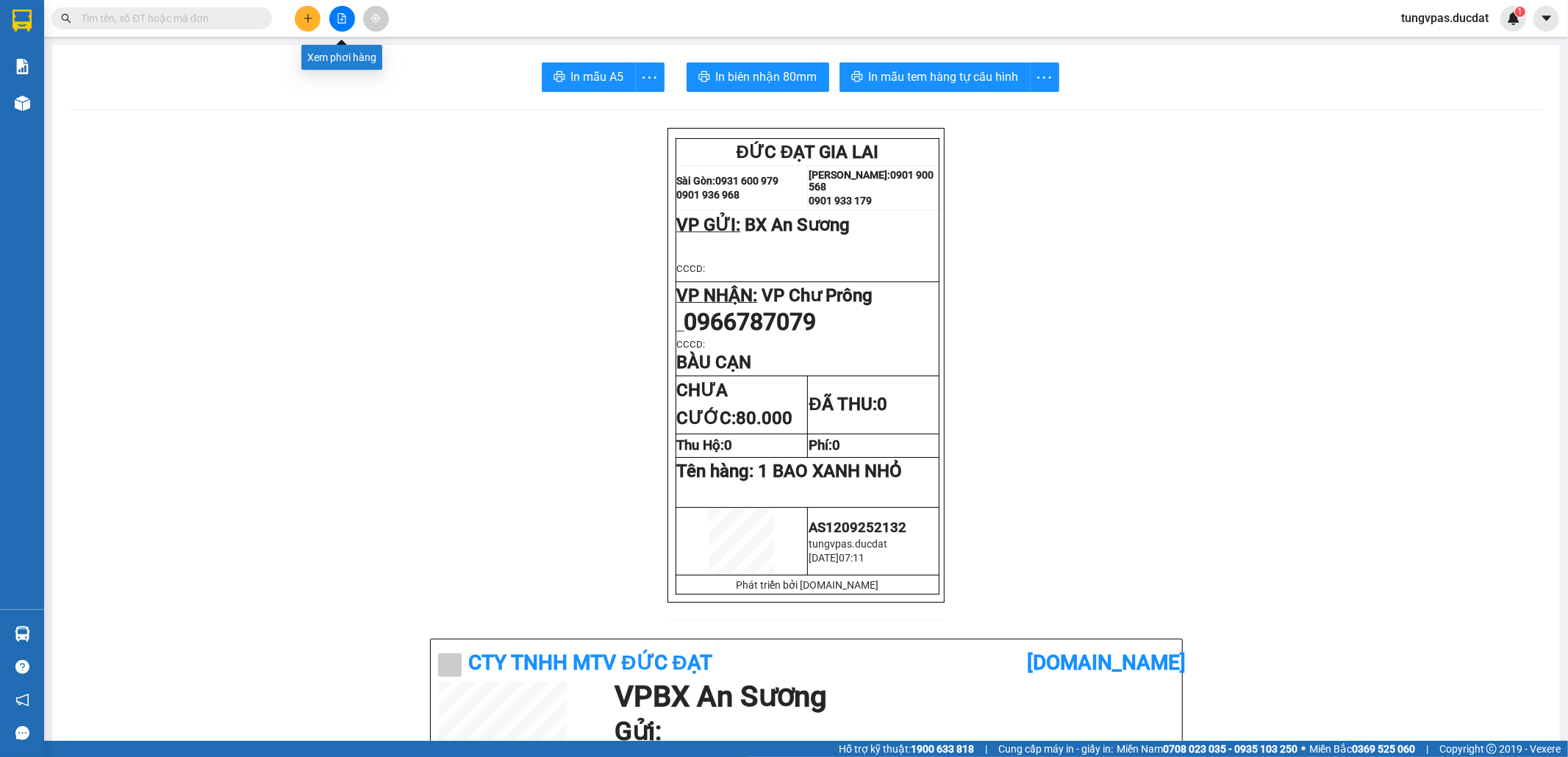
click at [339, 27] on button at bounding box center [342, 18] width 26 height 26
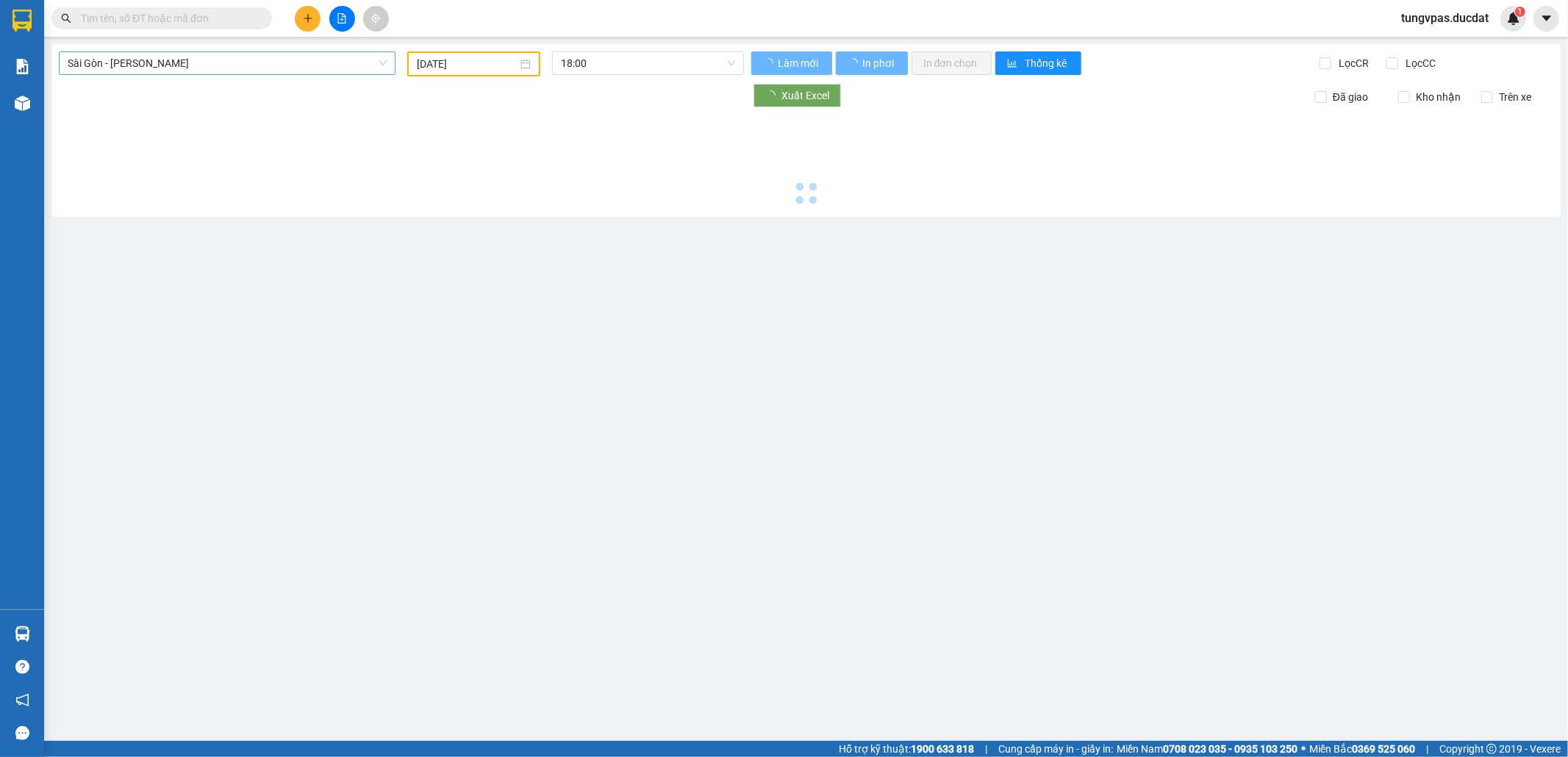
click at [200, 69] on span "Sài Gòn - [PERSON_NAME]" at bounding box center [226, 64] width 319 height 22
type input "[DATE]"
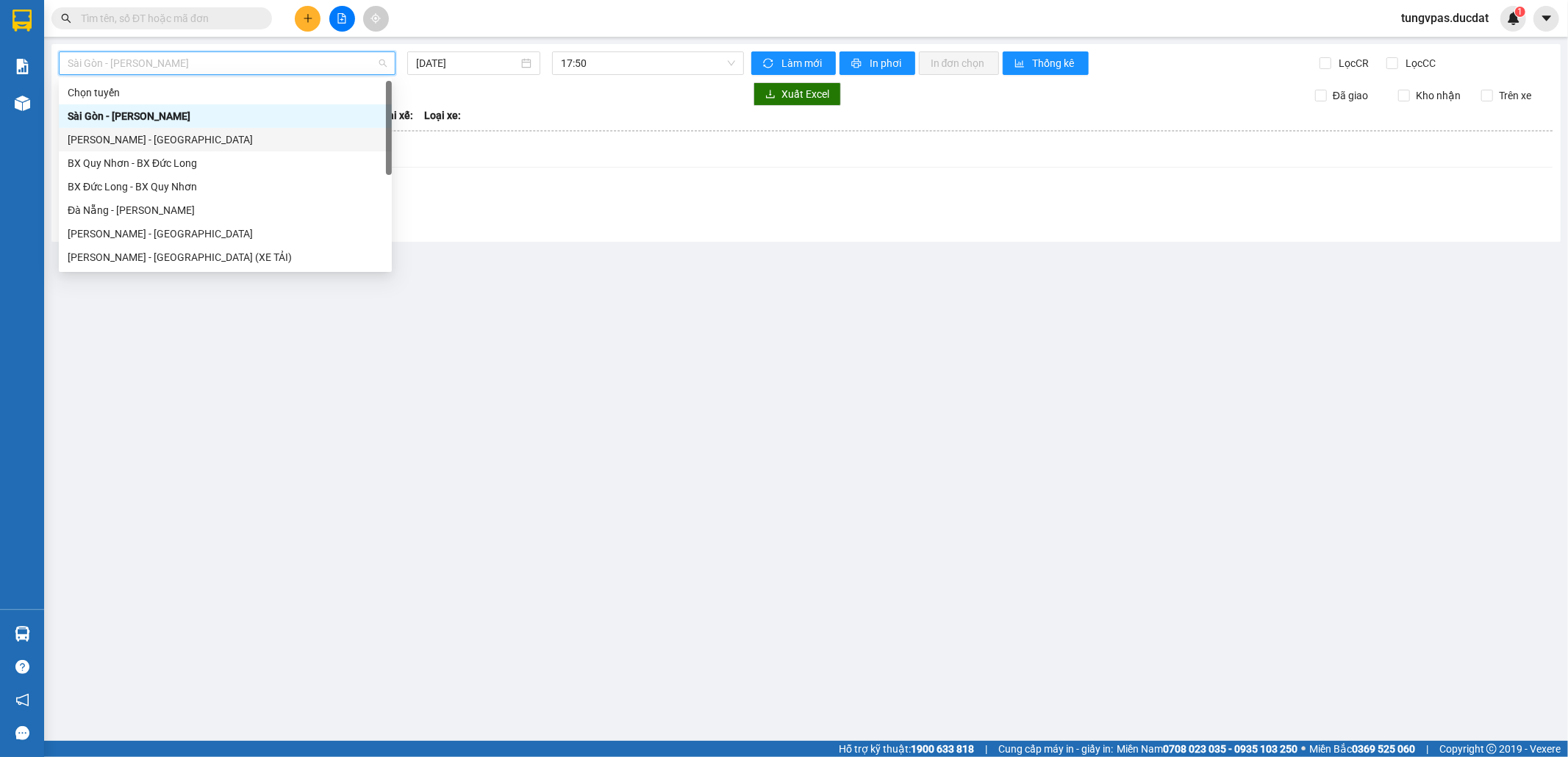
click at [183, 143] on div "[PERSON_NAME] - [GEOGRAPHIC_DATA]" at bounding box center [225, 140] width 315 height 16
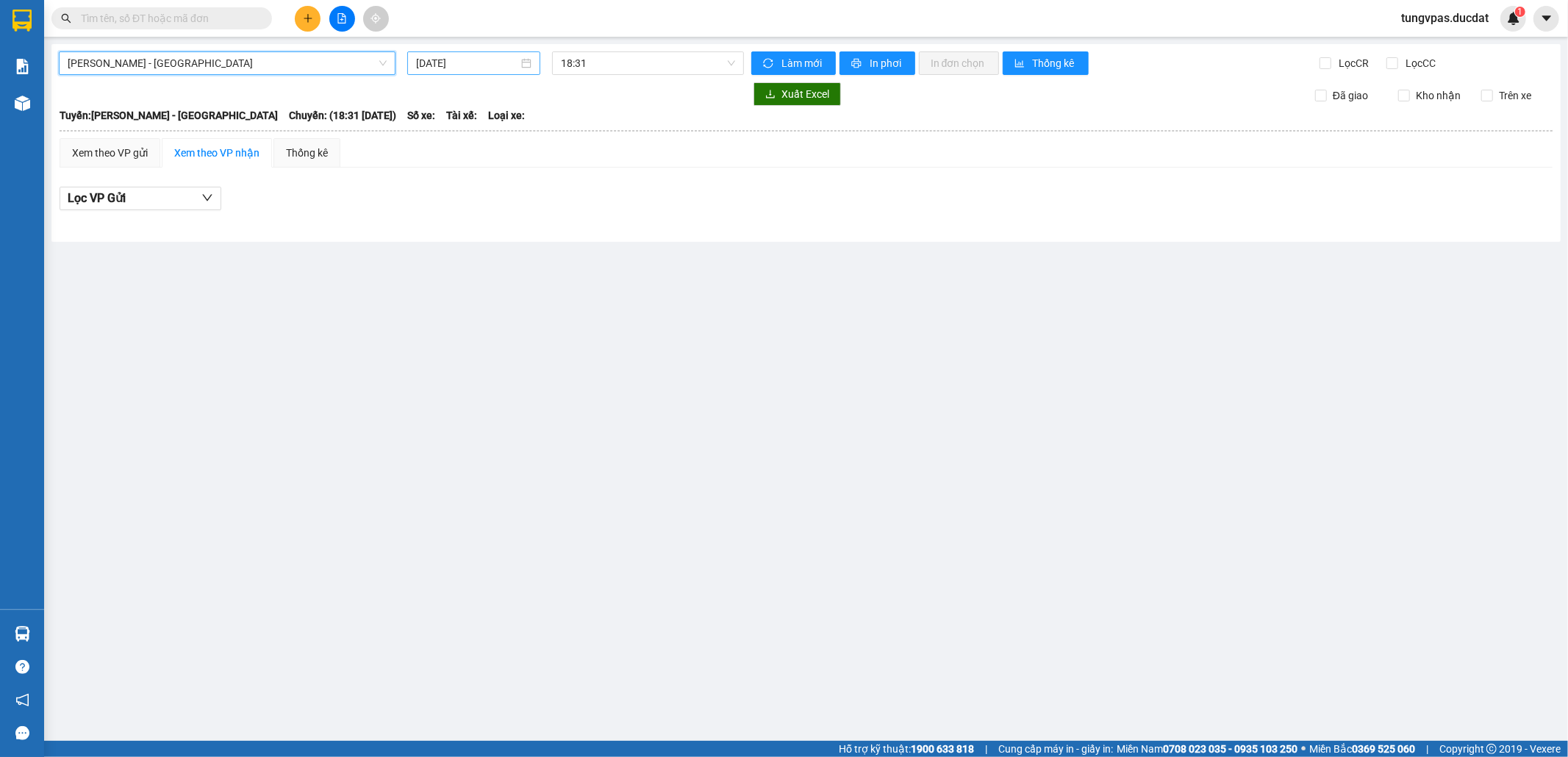
click at [442, 62] on input "[DATE]" at bounding box center [467, 64] width 102 height 16
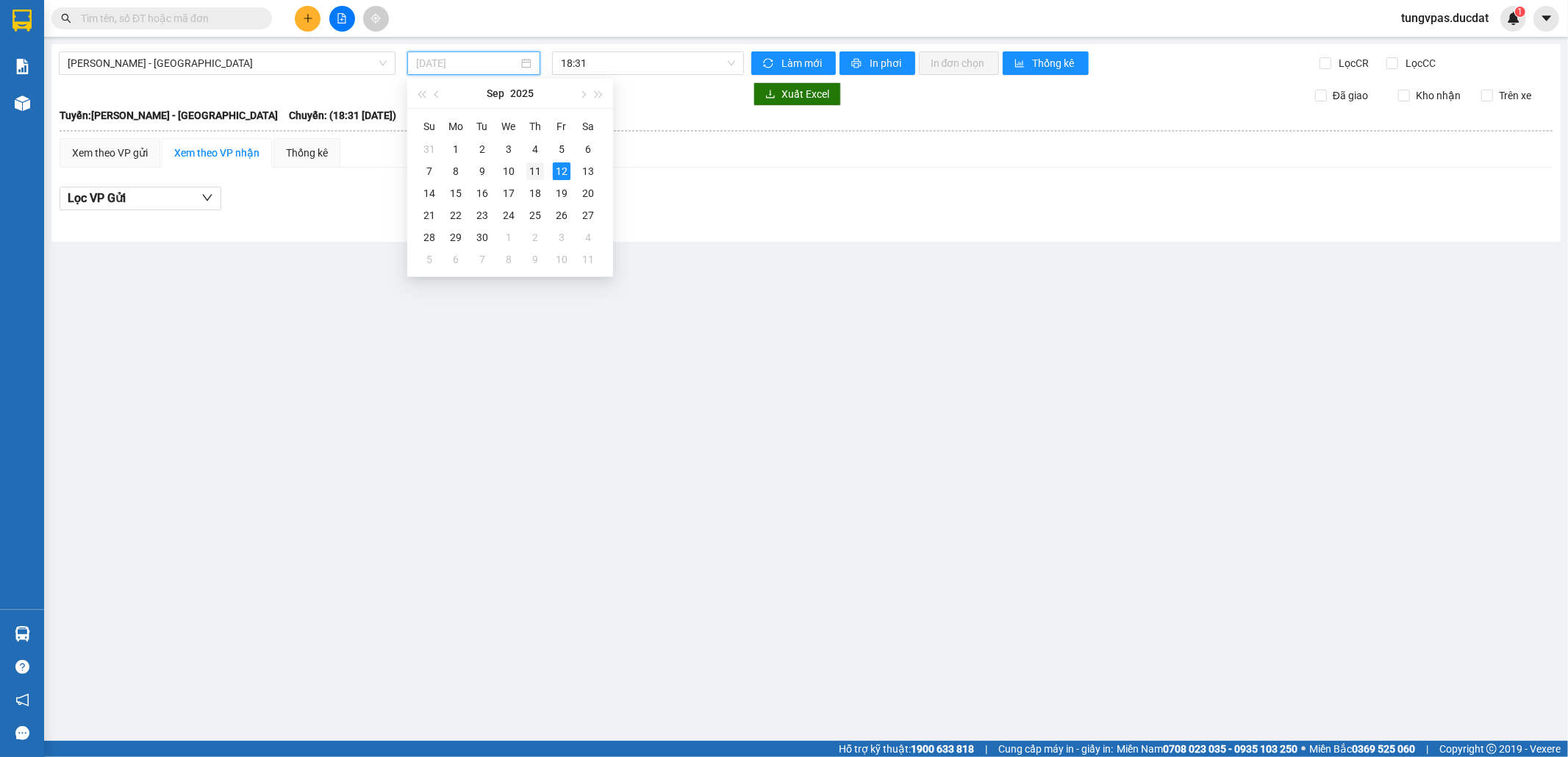
click at [530, 171] on div "11" at bounding box center [535, 172] width 18 height 18
type input "[DATE]"
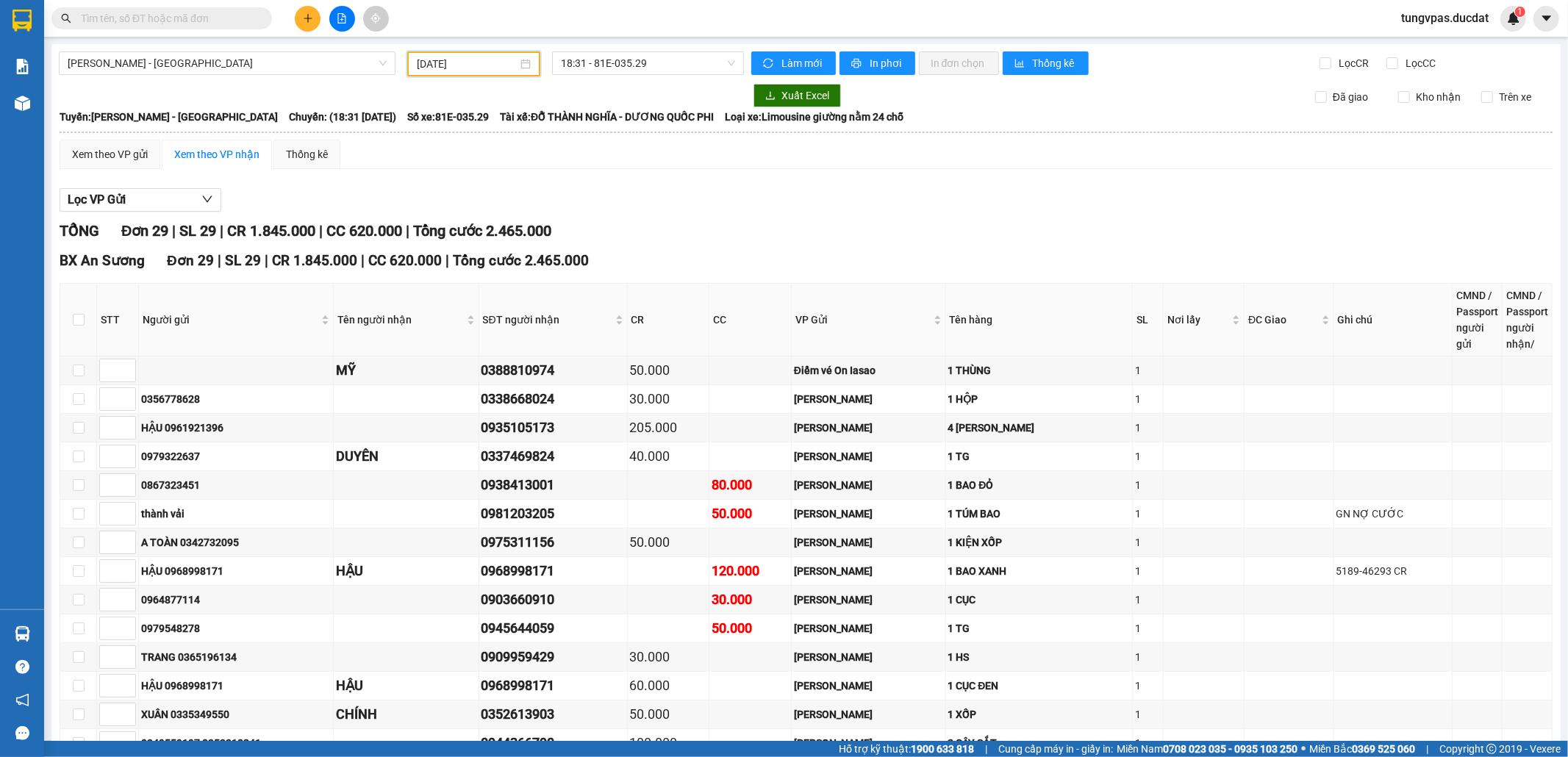
click at [333, 19] on button at bounding box center [342, 18] width 26 height 26
click at [271, 64] on span "[PERSON_NAME] - [GEOGRAPHIC_DATA]" at bounding box center [226, 64] width 319 height 22
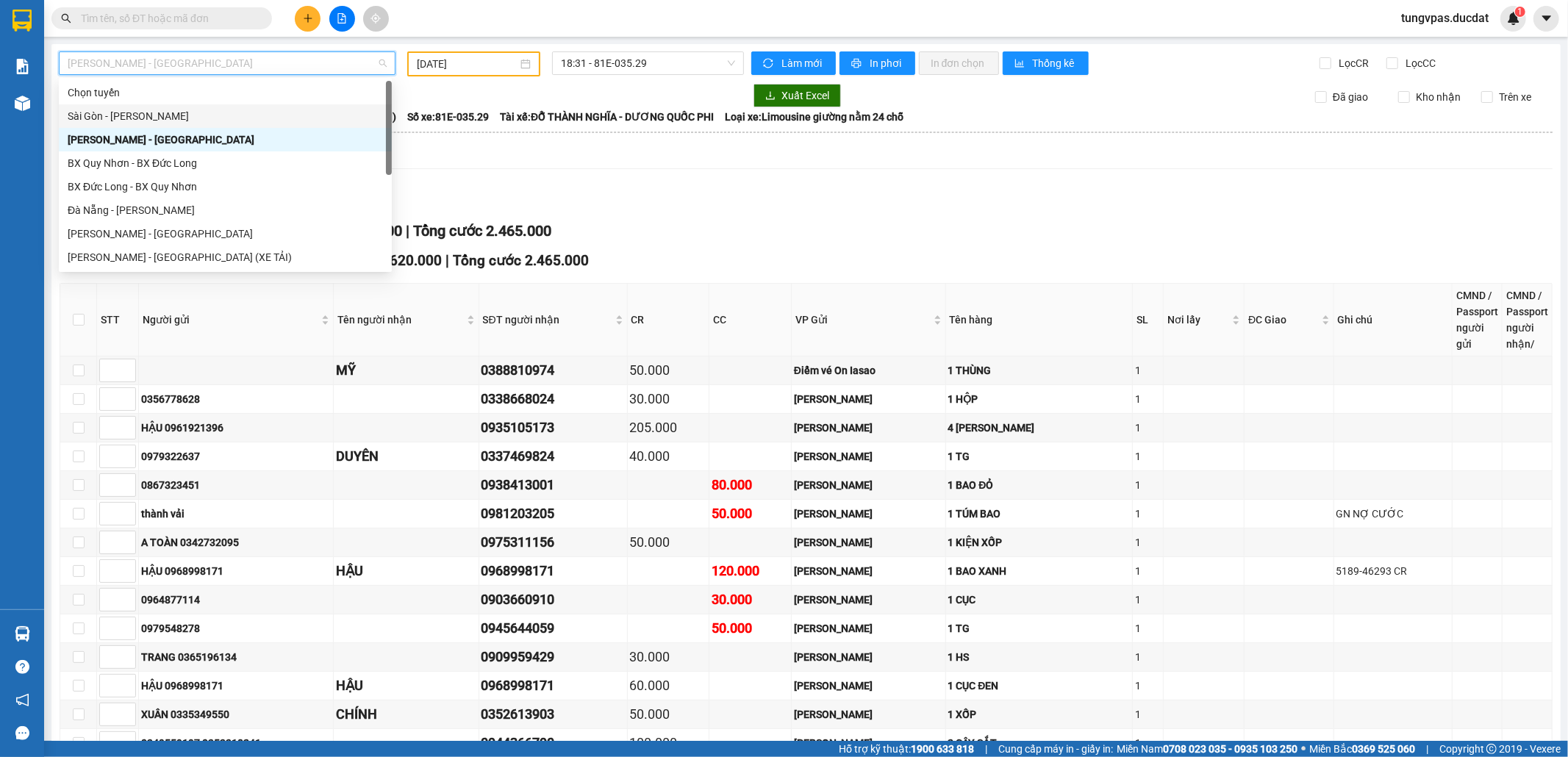
click at [145, 121] on div "Sài Gòn - [PERSON_NAME]" at bounding box center [225, 116] width 315 height 16
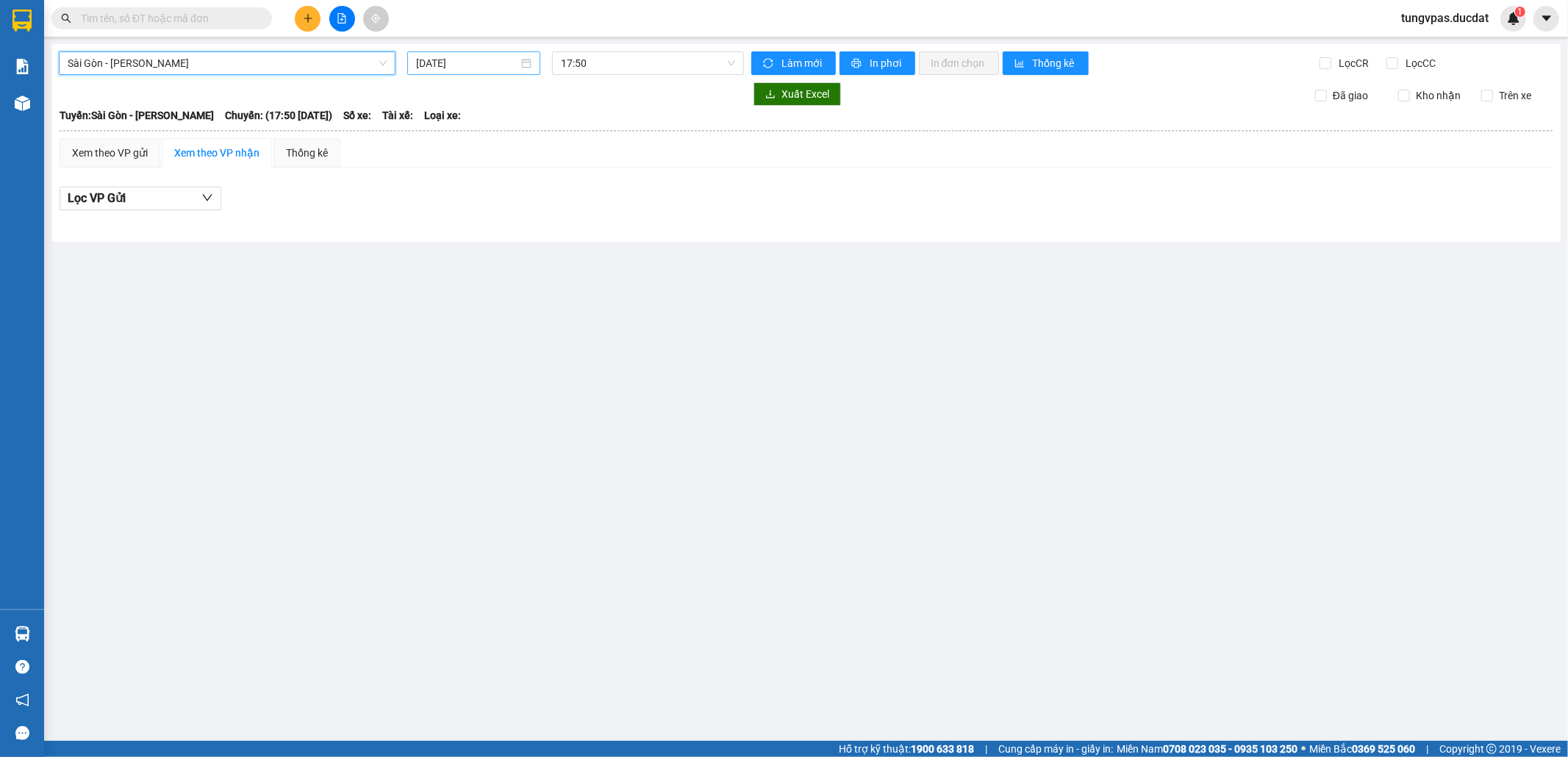
click at [439, 68] on input "[DATE]" at bounding box center [467, 64] width 102 height 16
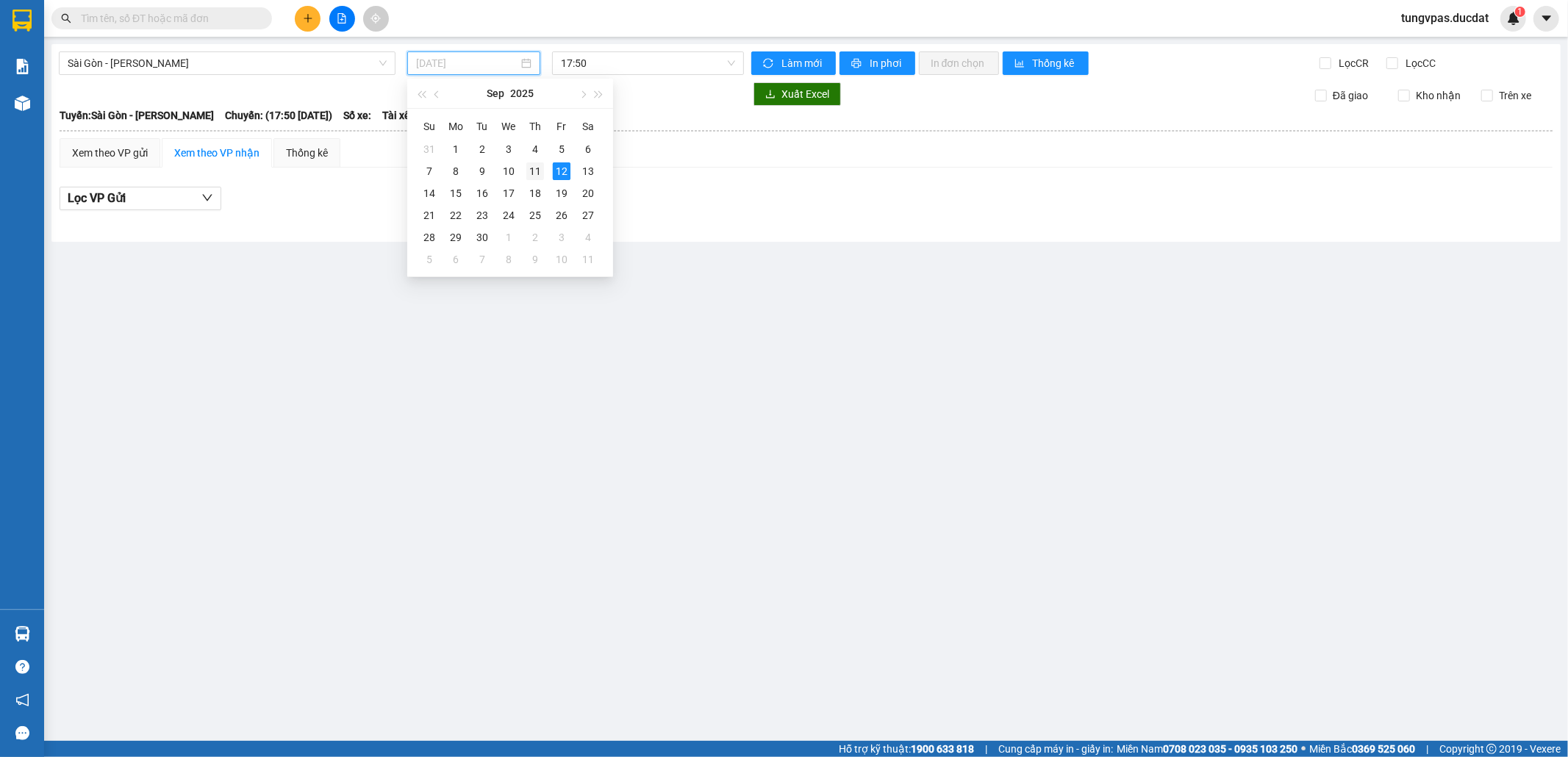
click at [535, 169] on div "11" at bounding box center [535, 172] width 18 height 18
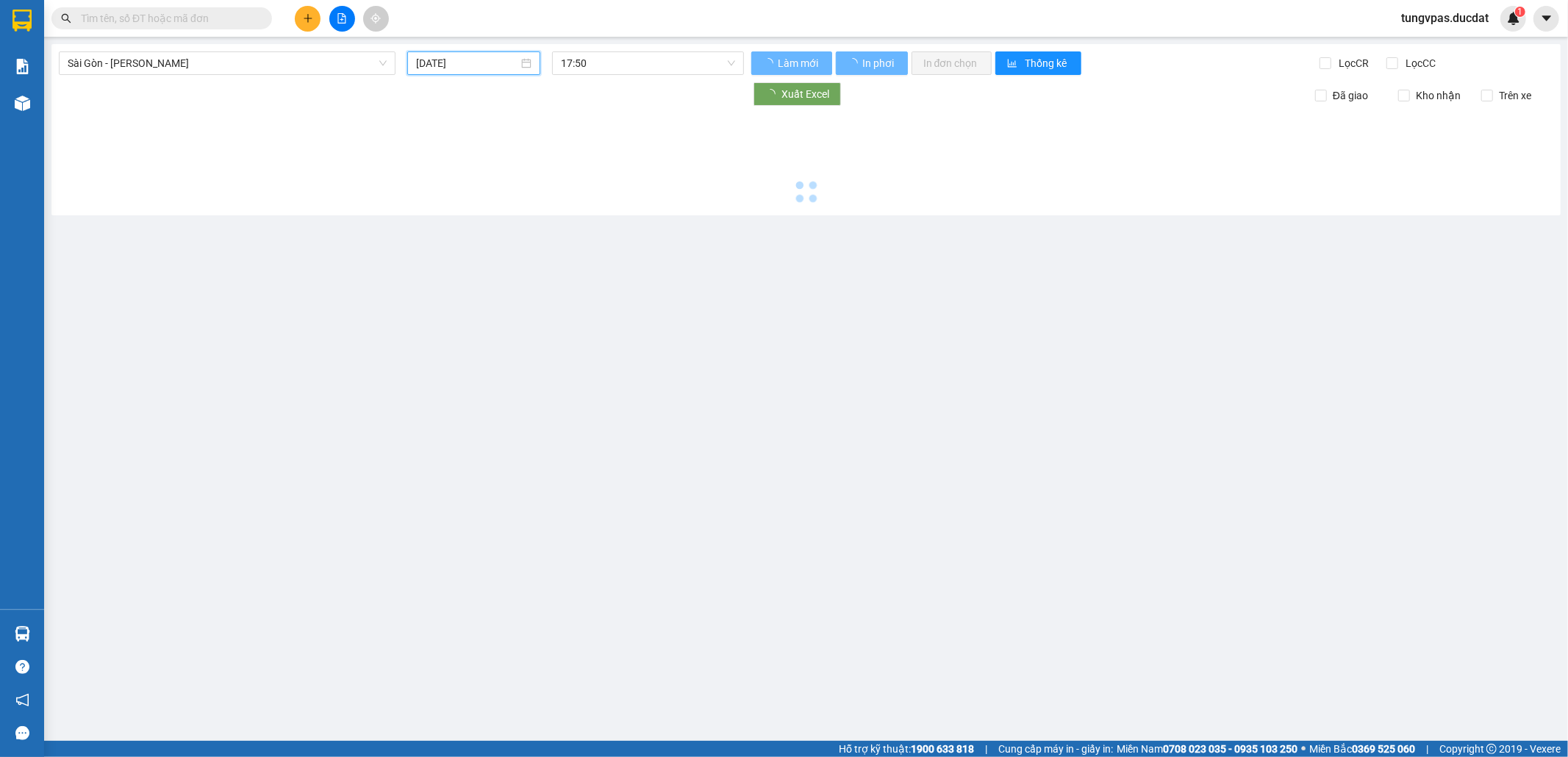
type input "[DATE]"
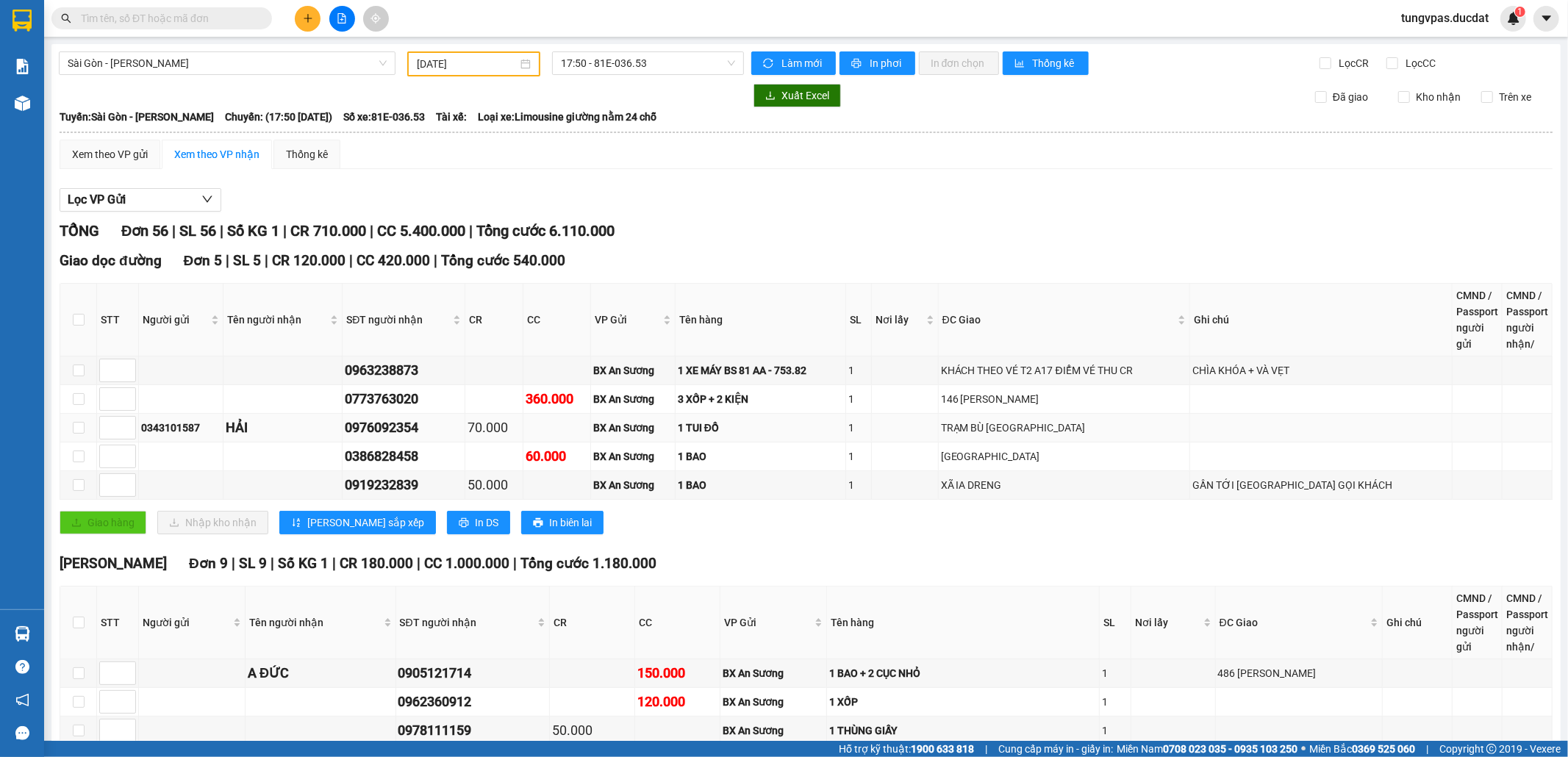
click at [964, 436] on div "TRẠM BÙ [GEOGRAPHIC_DATA]" at bounding box center [1065, 428] width 247 height 16
click at [384, 418] on div "0976092354" at bounding box center [403, 428] width 117 height 21
click at [309, 22] on icon "plus" at bounding box center [308, 18] width 10 height 10
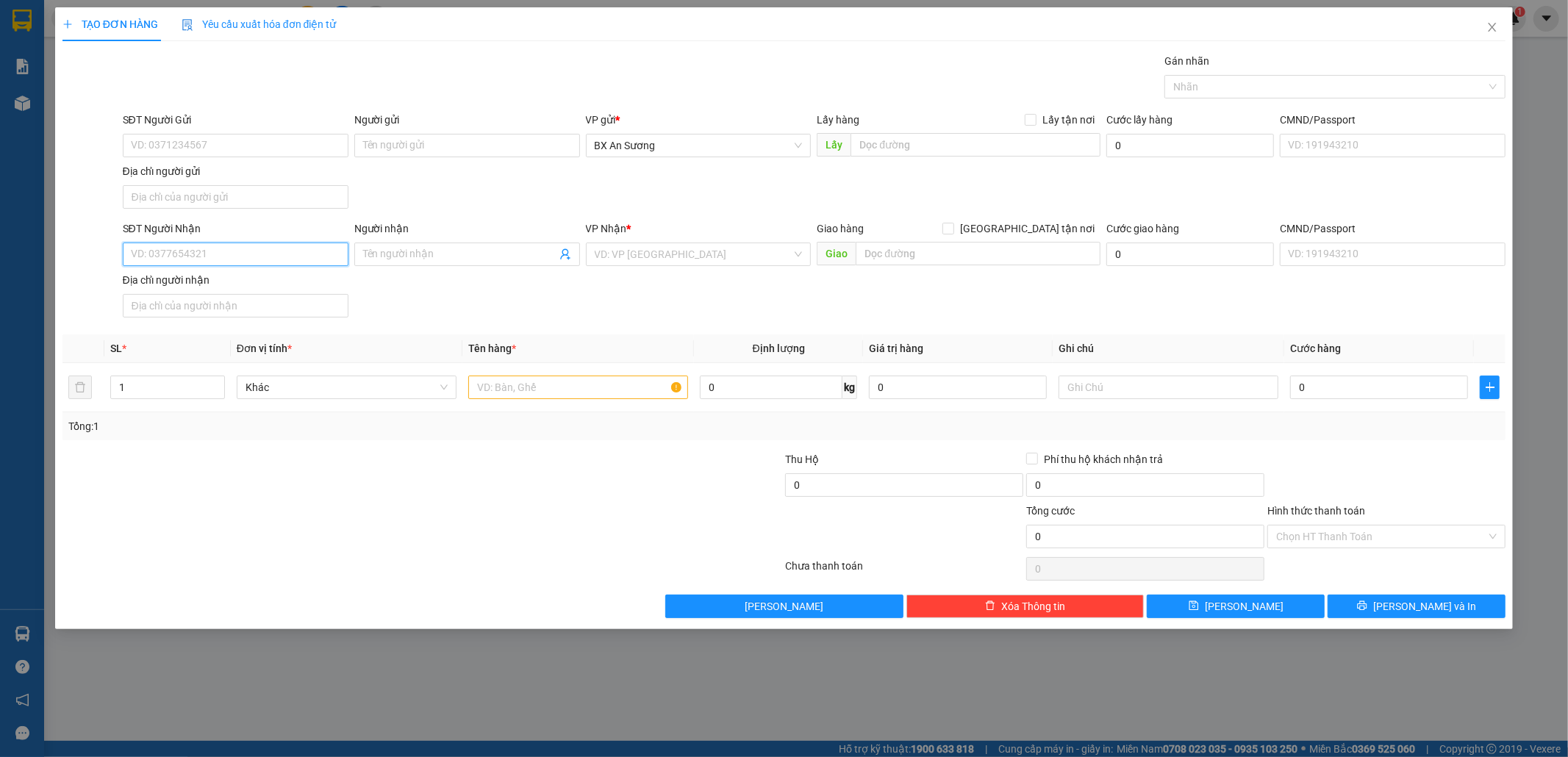
click at [324, 260] on input "SĐT Người Nhận" at bounding box center [235, 254] width 225 height 24
type input "0362635042"
click at [300, 274] on div "0362635042 0362635042" at bounding box center [235, 286] width 225 height 30
click at [302, 251] on input "0362635042" at bounding box center [235, 254] width 225 height 24
click at [268, 282] on div "0362635042" at bounding box center [235, 286] width 208 height 16
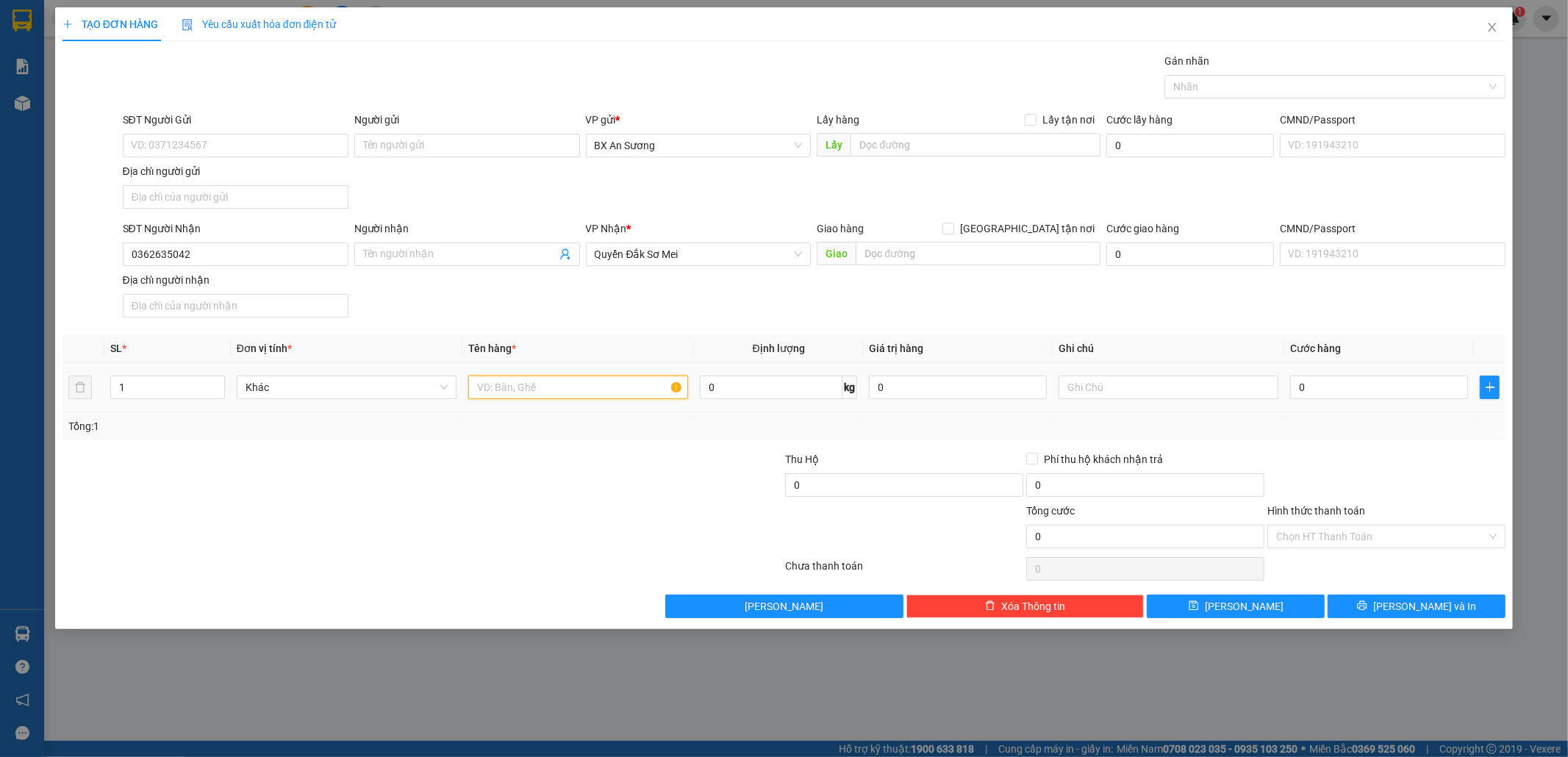
click at [546, 391] on input "text" at bounding box center [577, 387] width 220 height 24
type input "1 BAO TRẮNG"
click at [1479, 613] on button "[PERSON_NAME] và In" at bounding box center [1416, 606] width 178 height 24
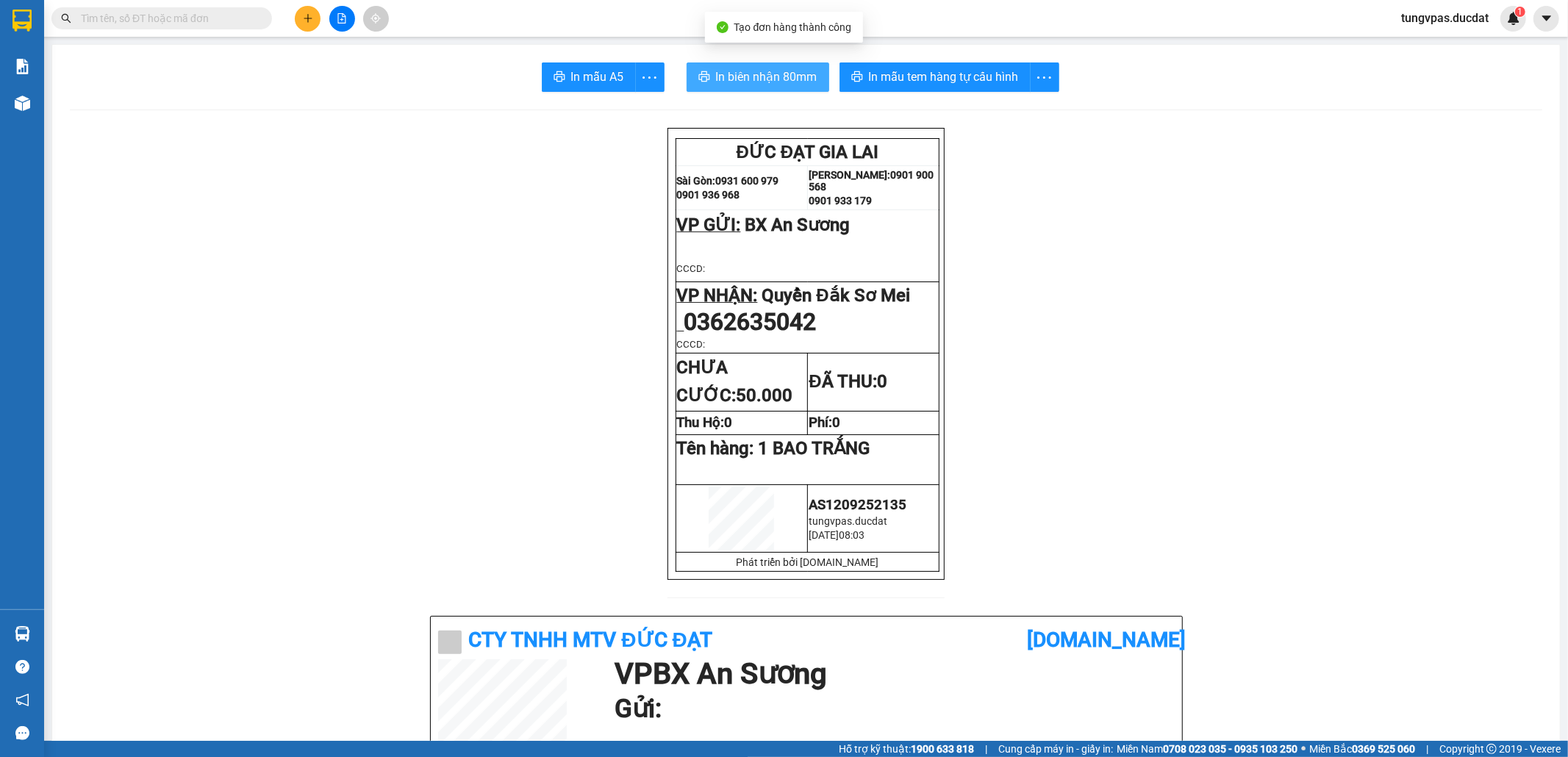
click at [793, 75] on span "In biên nhận 80mm" at bounding box center [766, 76] width 101 height 18
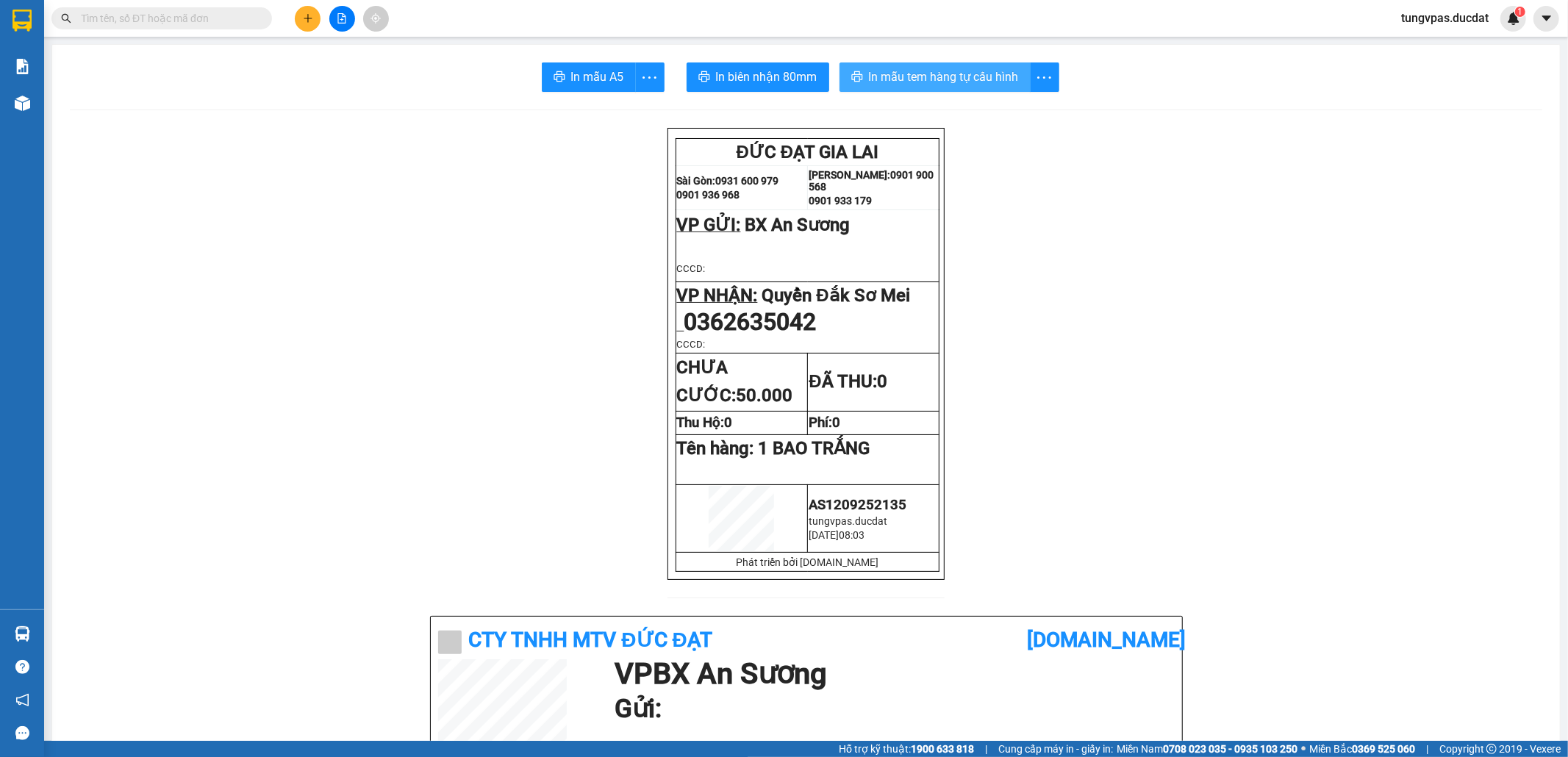
click at [889, 64] on button "In mẫu tem hàng tự cấu hình" at bounding box center [934, 78] width 191 height 30
click at [306, 18] on icon "plus" at bounding box center [308, 18] width 8 height 1
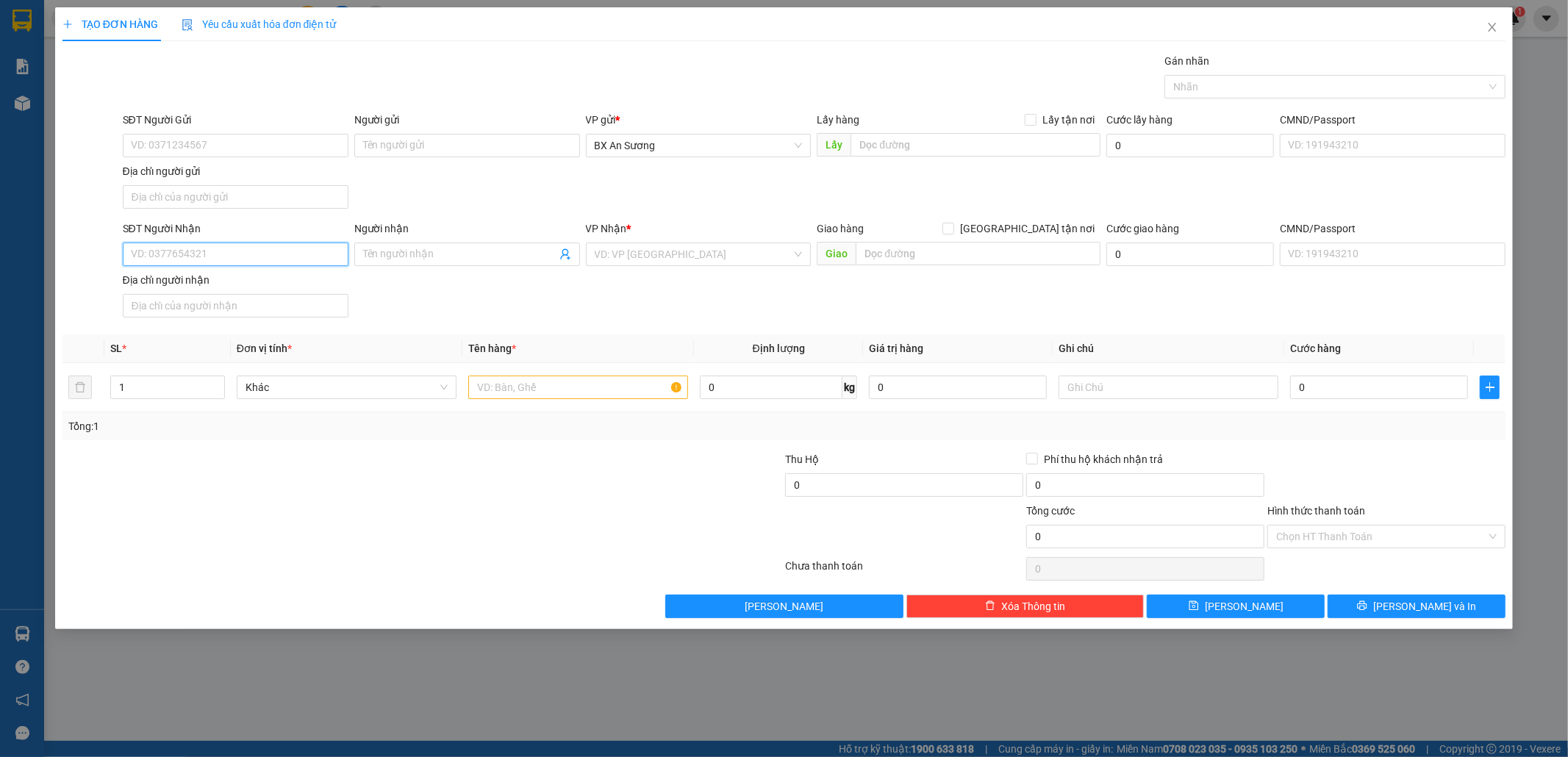
click at [265, 265] on input "SĐT Người Nhận" at bounding box center [235, 254] width 225 height 24
click at [172, 248] on input "SĐT Người Nhận" at bounding box center [235, 254] width 225 height 24
click at [200, 259] on input "SĐT Người Nhận" at bounding box center [235, 254] width 225 height 24
click at [286, 280] on div "0934966768" at bounding box center [235, 286] width 208 height 16
type input "0934966768"
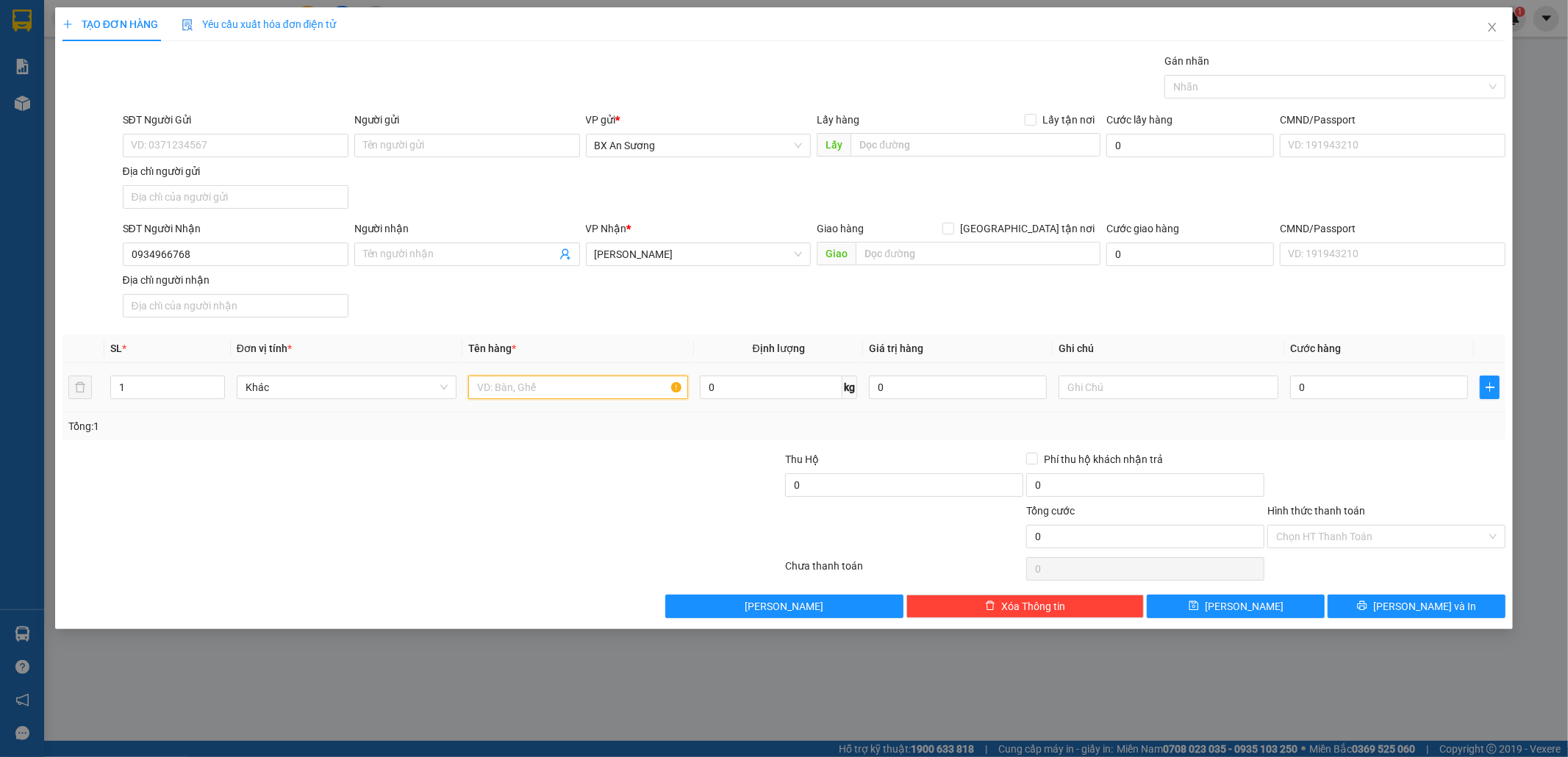
click at [562, 392] on input "text" at bounding box center [577, 387] width 220 height 24
click at [548, 399] on input "5 KIỆN" at bounding box center [577, 387] width 220 height 24
type input "5"
type input "4 KIỆN DÀI + 1 HỘP"
click at [1423, 614] on span "[PERSON_NAME] và In" at bounding box center [1424, 606] width 103 height 16
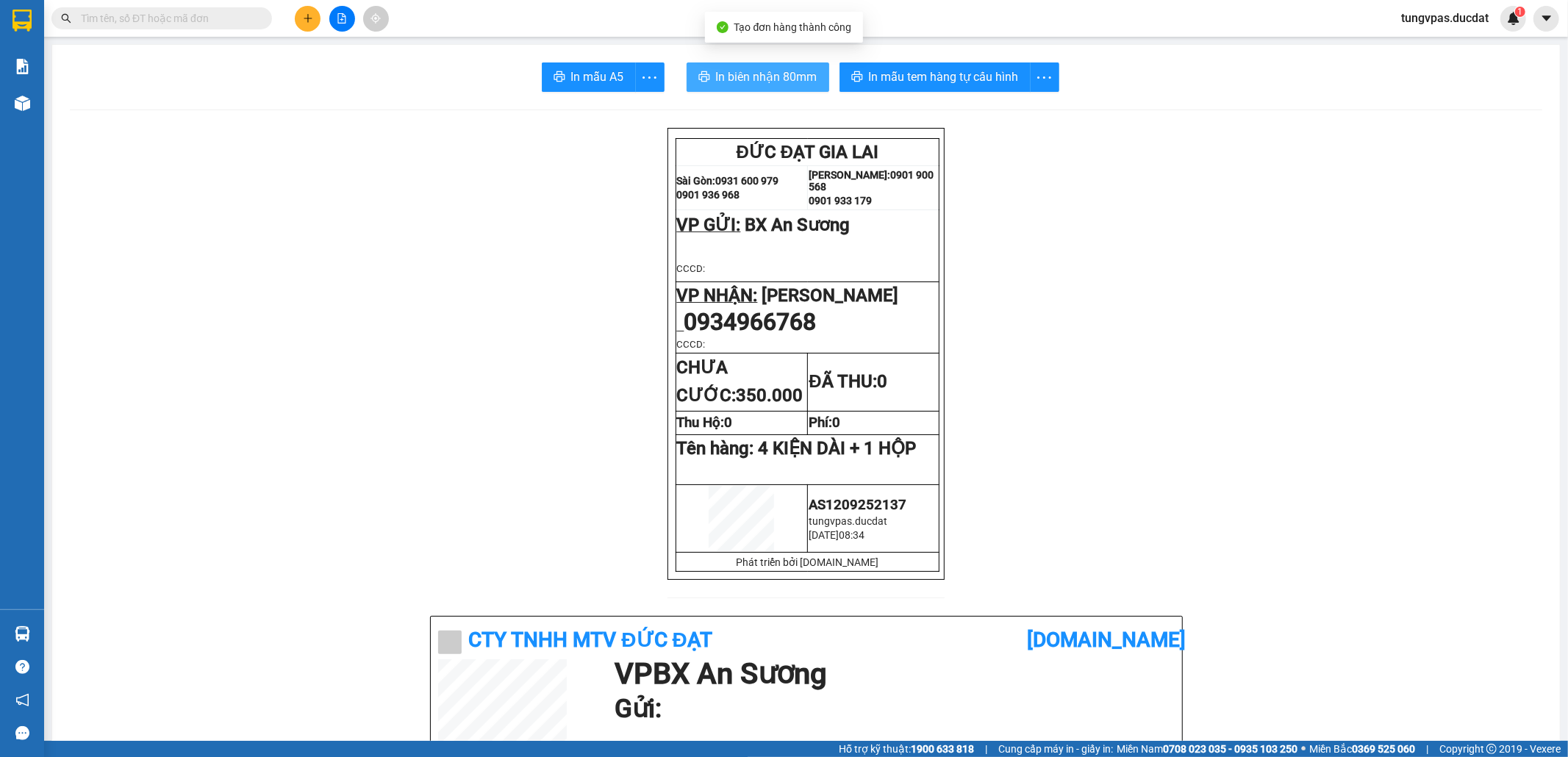
click at [764, 82] on span "In biên nhận 80mm" at bounding box center [766, 76] width 101 height 18
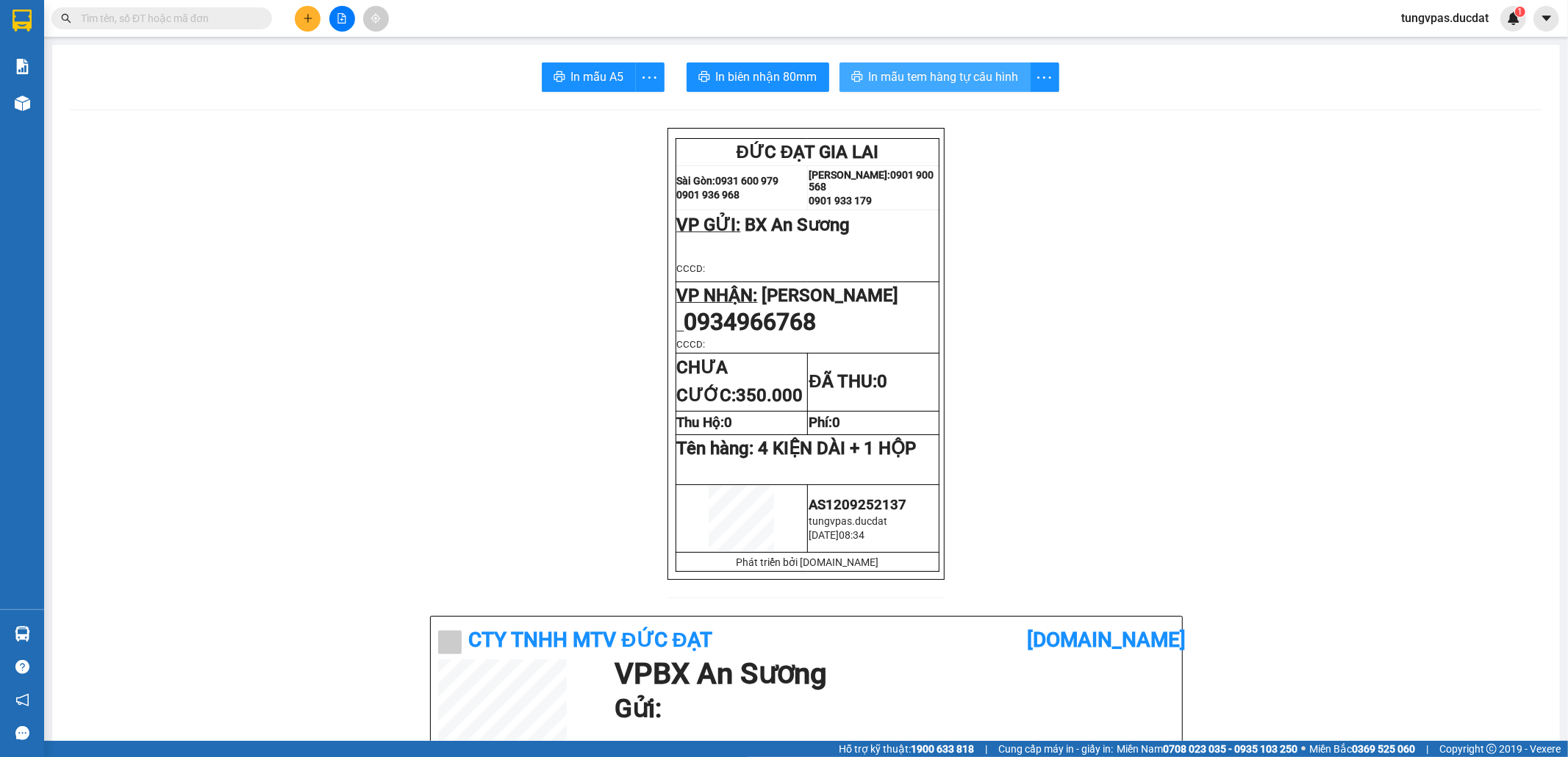
click at [974, 72] on span "In mẫu tem hàng tự cấu hình" at bounding box center [943, 76] width 150 height 18
